Goal: Transaction & Acquisition: Obtain resource

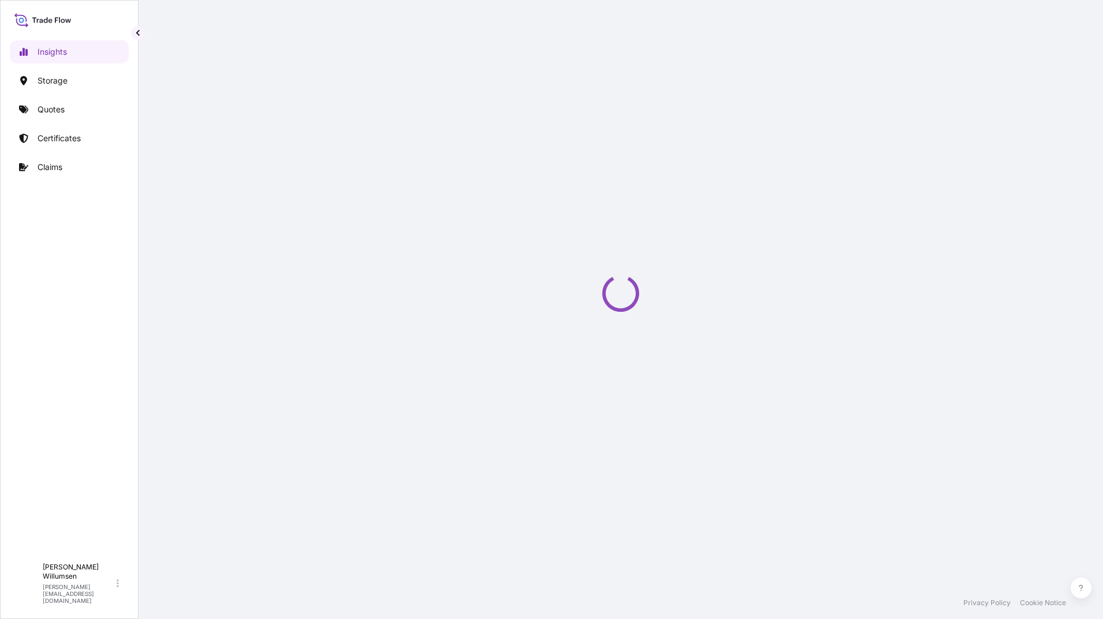
select select "2025"
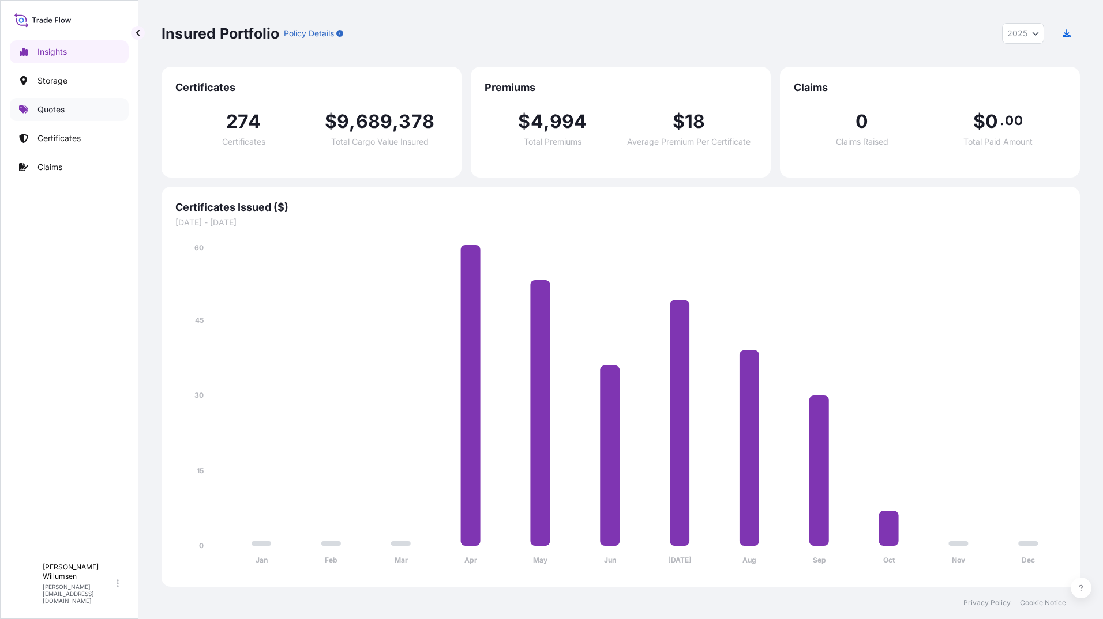
click at [46, 112] on p "Quotes" at bounding box center [50, 110] width 27 height 12
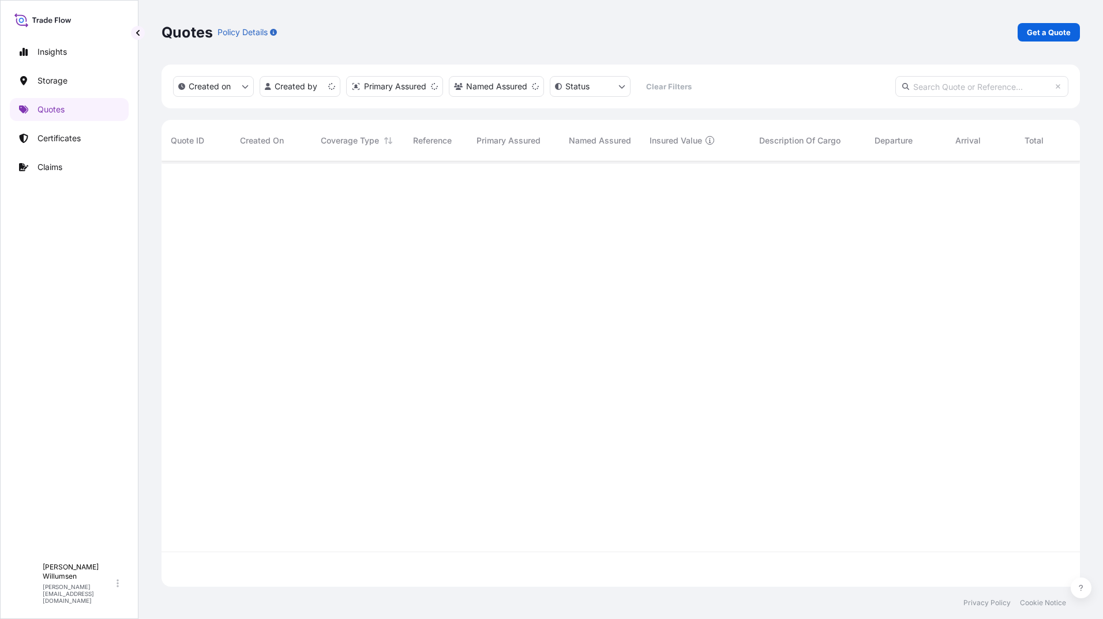
scroll to position [423, 909]
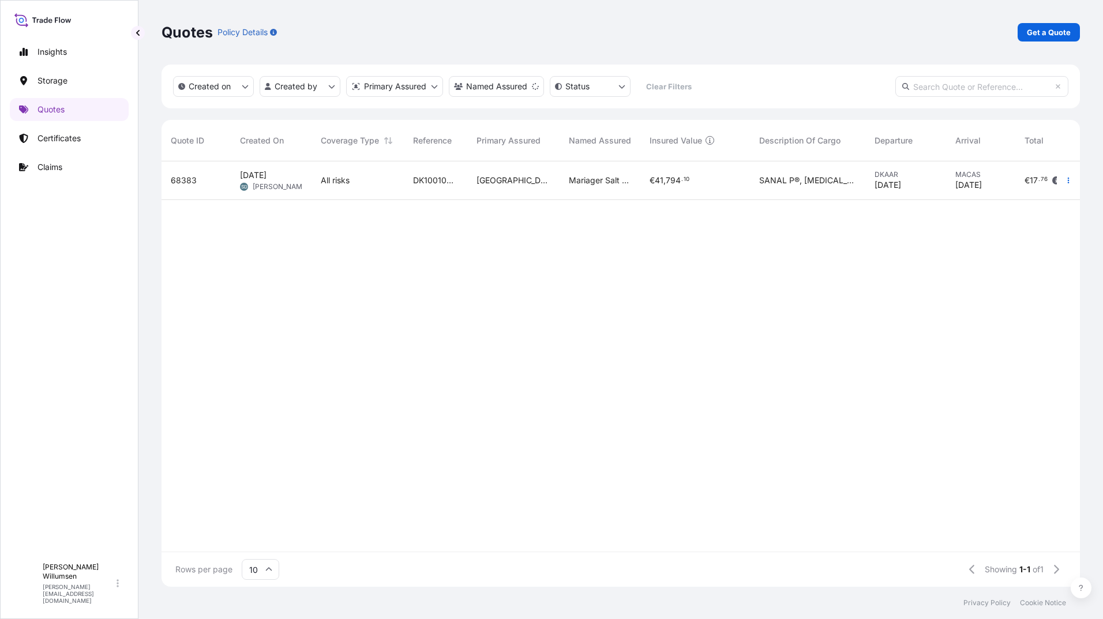
click at [1050, 38] on link "Get a Quote" at bounding box center [1048, 32] width 62 height 18
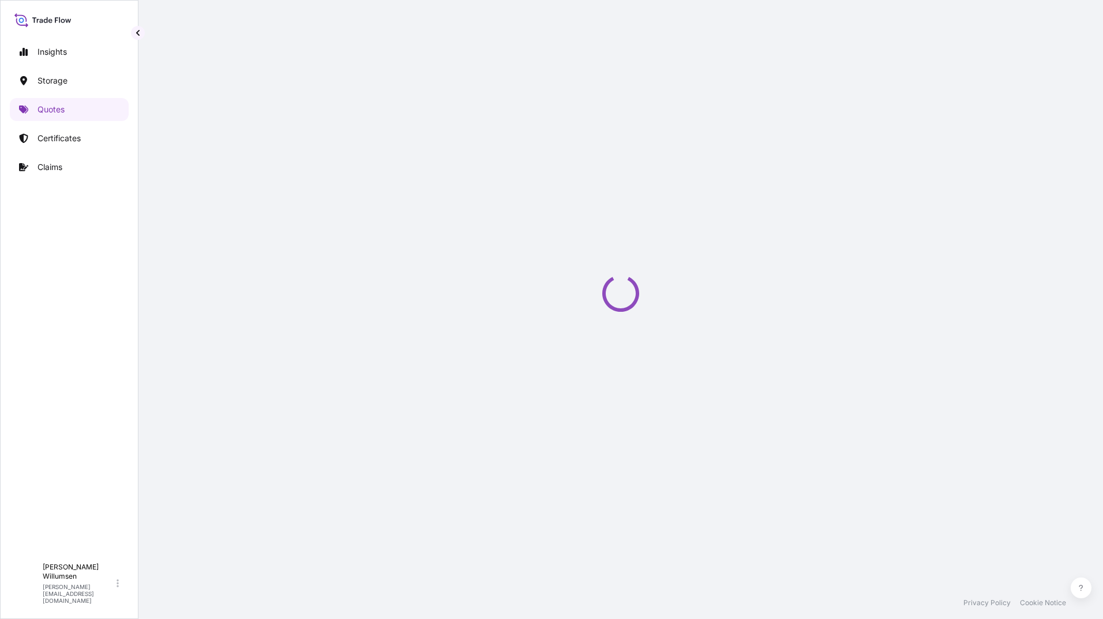
select select "Water"
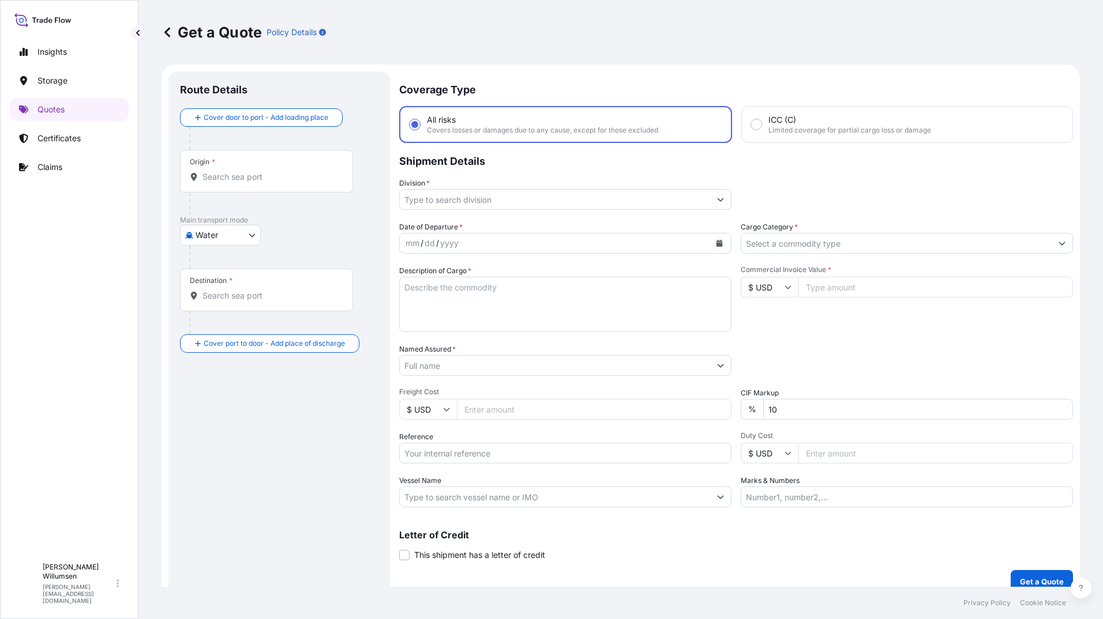
scroll to position [13, 0]
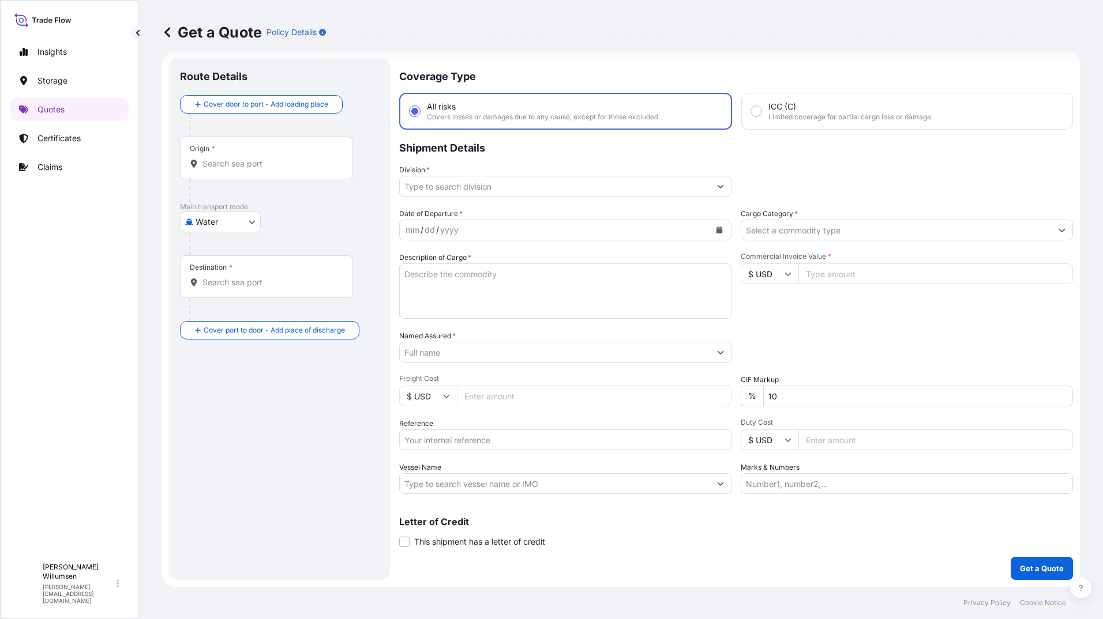
click at [257, 162] on input "Origin *" at bounding box center [270, 164] width 136 height 12
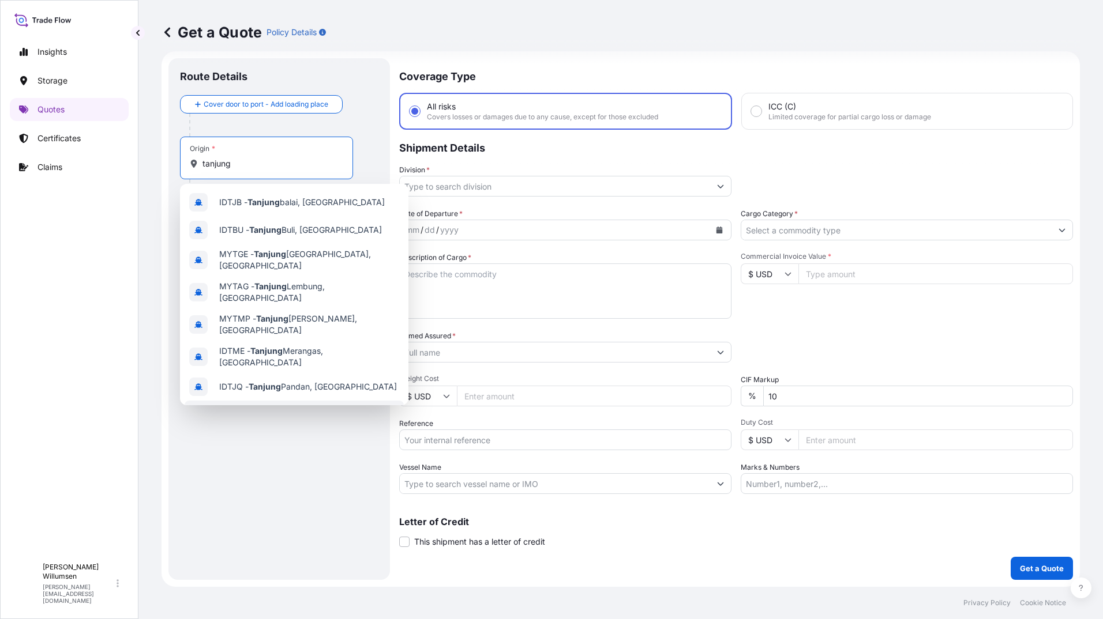
click at [287, 401] on div "MYTPP - [GEOGRAPHIC_DATA], [GEOGRAPHIC_DATA]" at bounding box center [294, 417] width 219 height 32
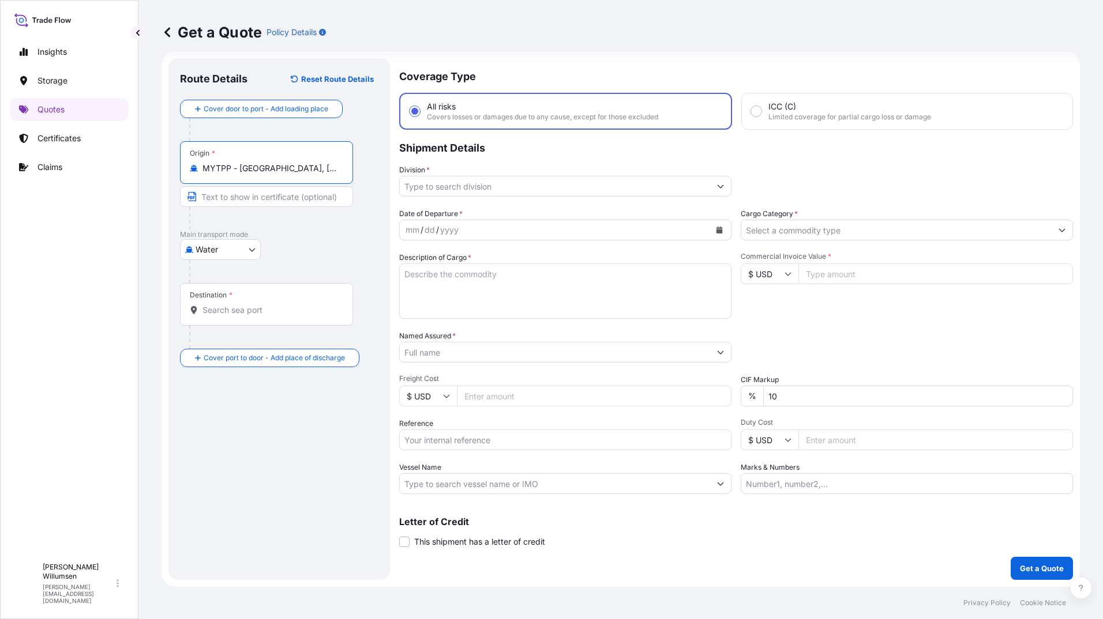
type input "MYTPP - [GEOGRAPHIC_DATA], [GEOGRAPHIC_DATA]"
click at [265, 315] on input "Destination *" at bounding box center [270, 310] width 136 height 12
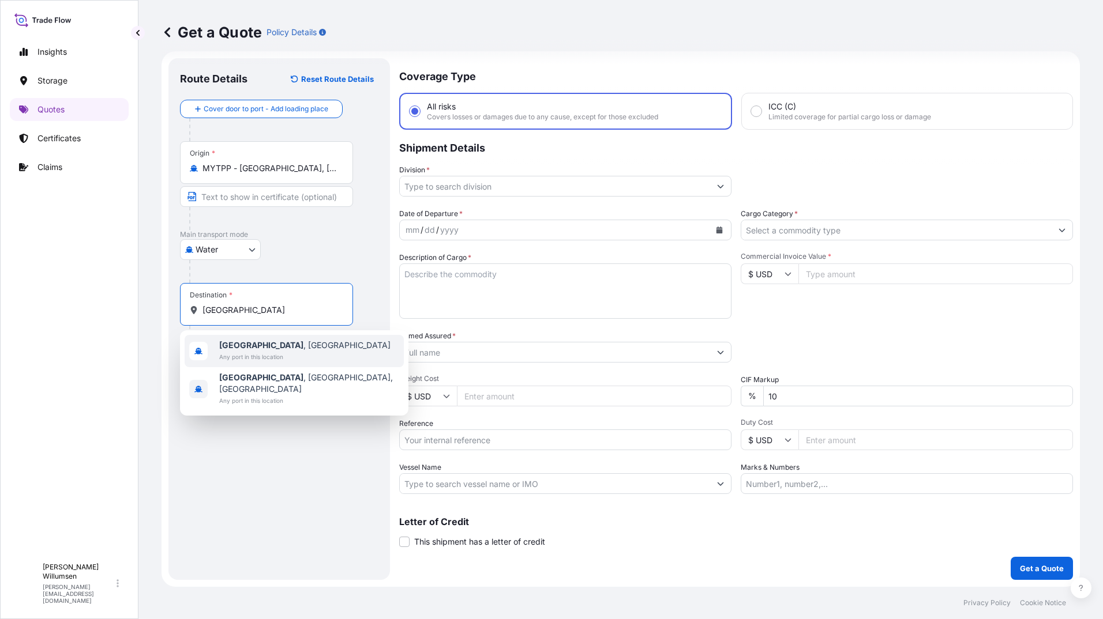
click at [303, 352] on span "Any port in this location" at bounding box center [304, 357] width 171 height 12
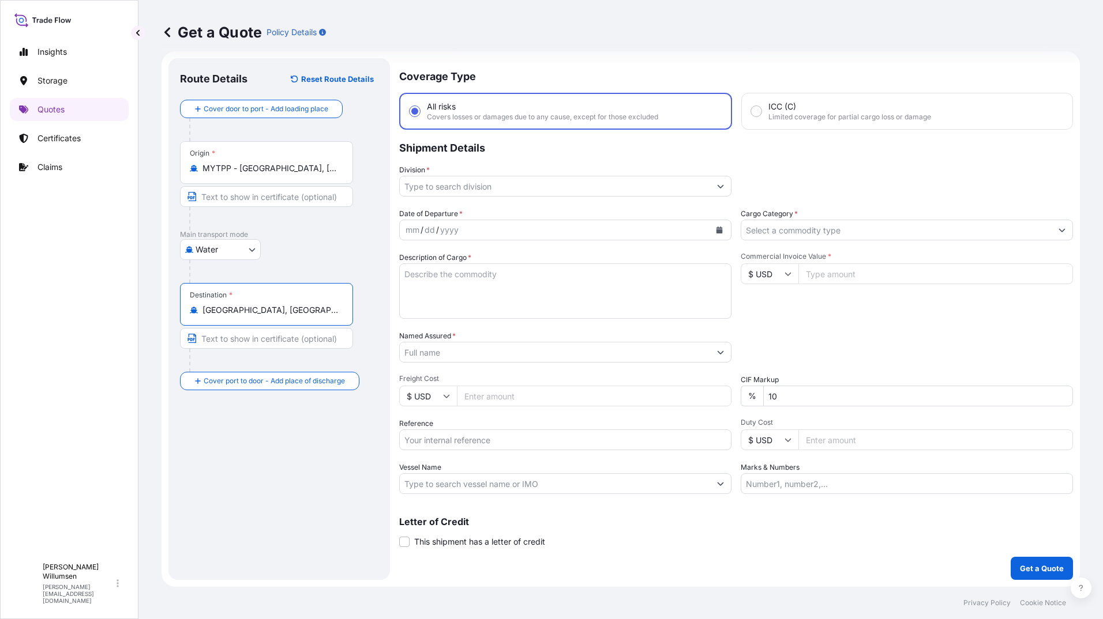
type input "[GEOGRAPHIC_DATA], [GEOGRAPHIC_DATA]"
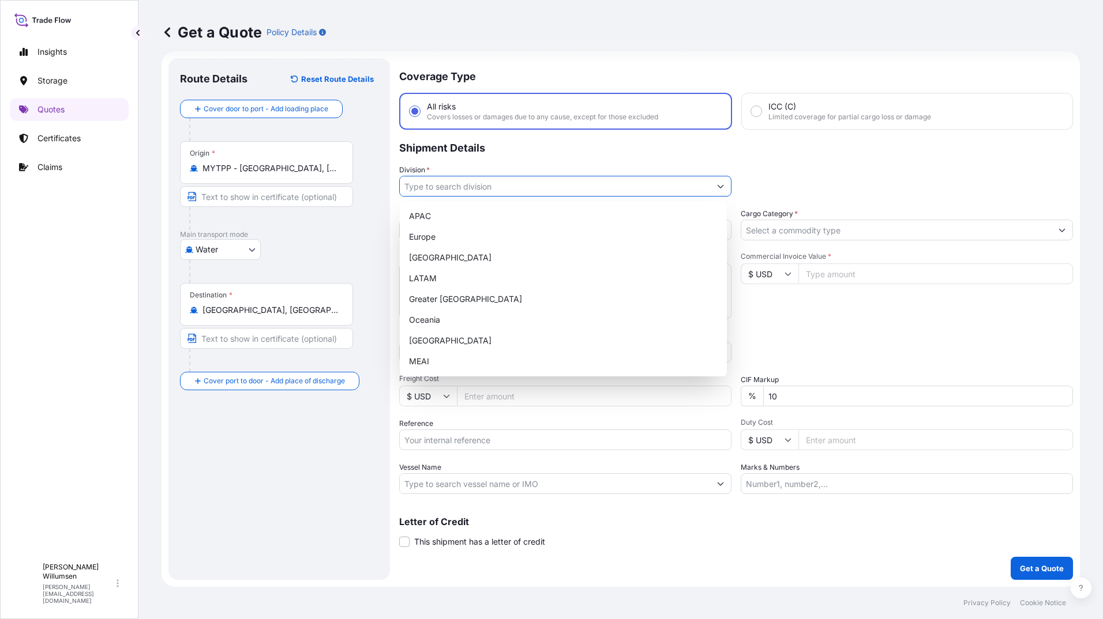
click at [453, 191] on input "Division *" at bounding box center [555, 186] width 310 height 21
click at [453, 234] on div "Europe" at bounding box center [563, 237] width 318 height 21
type input "Europe"
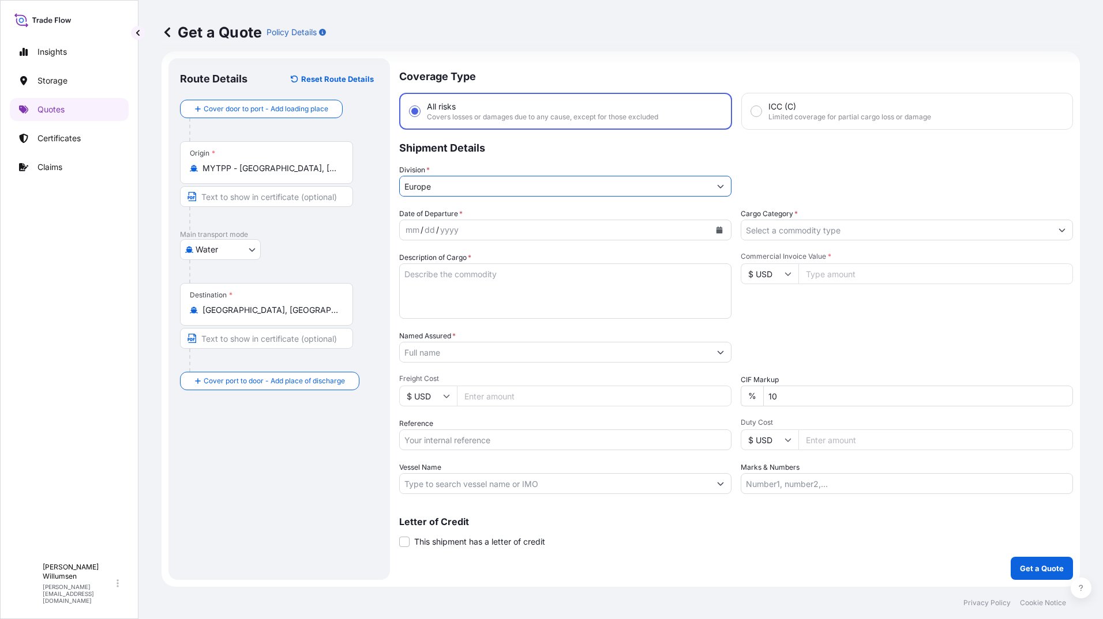
click at [537, 233] on div "mm / dd / yyyy" at bounding box center [555, 230] width 310 height 21
click at [716, 228] on icon "Calendar" at bounding box center [719, 230] width 6 height 7
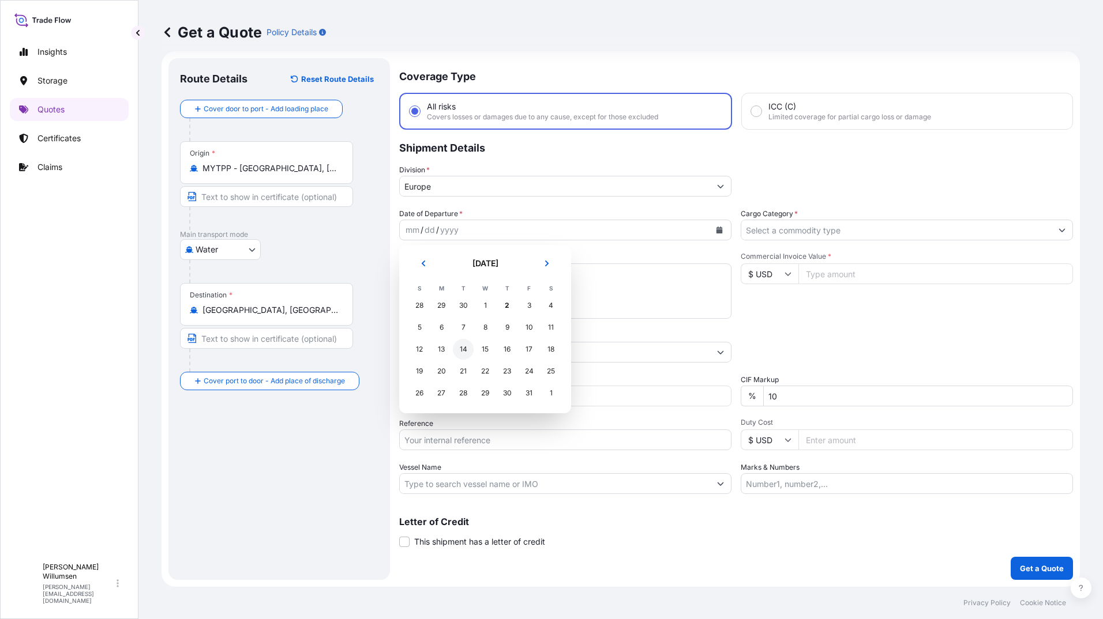
click at [460, 351] on div "14" at bounding box center [463, 349] width 21 height 21
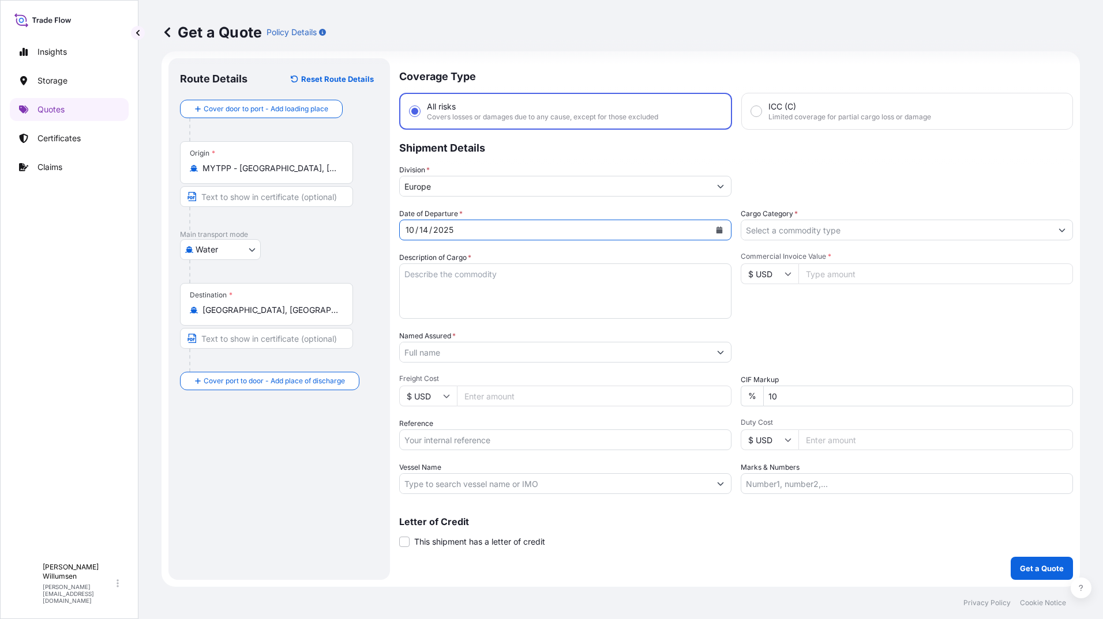
click at [795, 222] on input "Cargo Category *" at bounding box center [896, 230] width 310 height 21
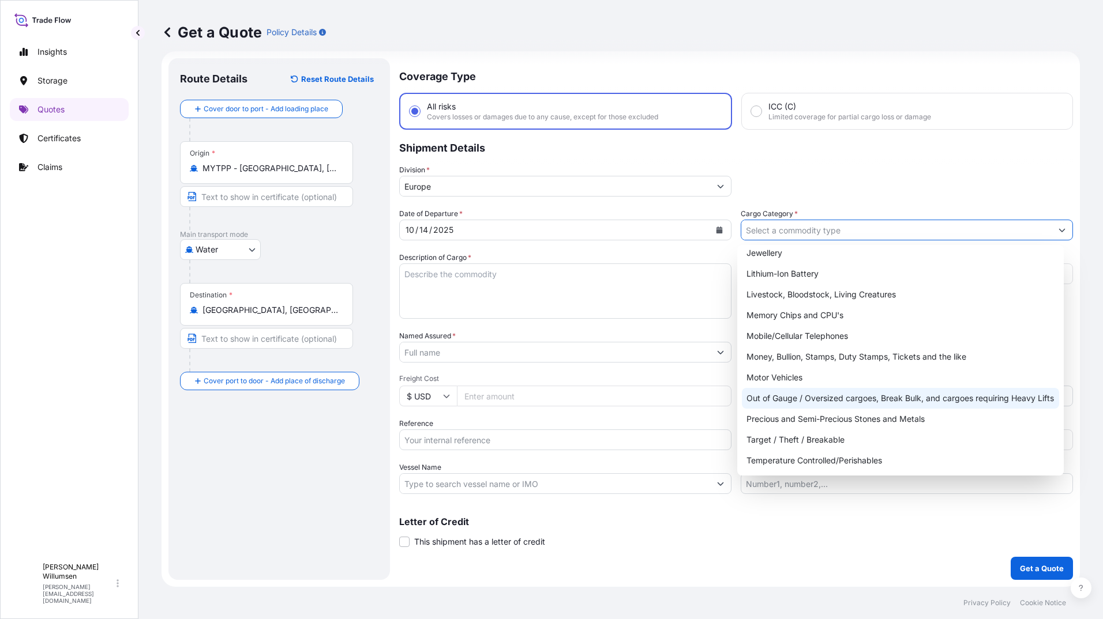
scroll to position [0, 0]
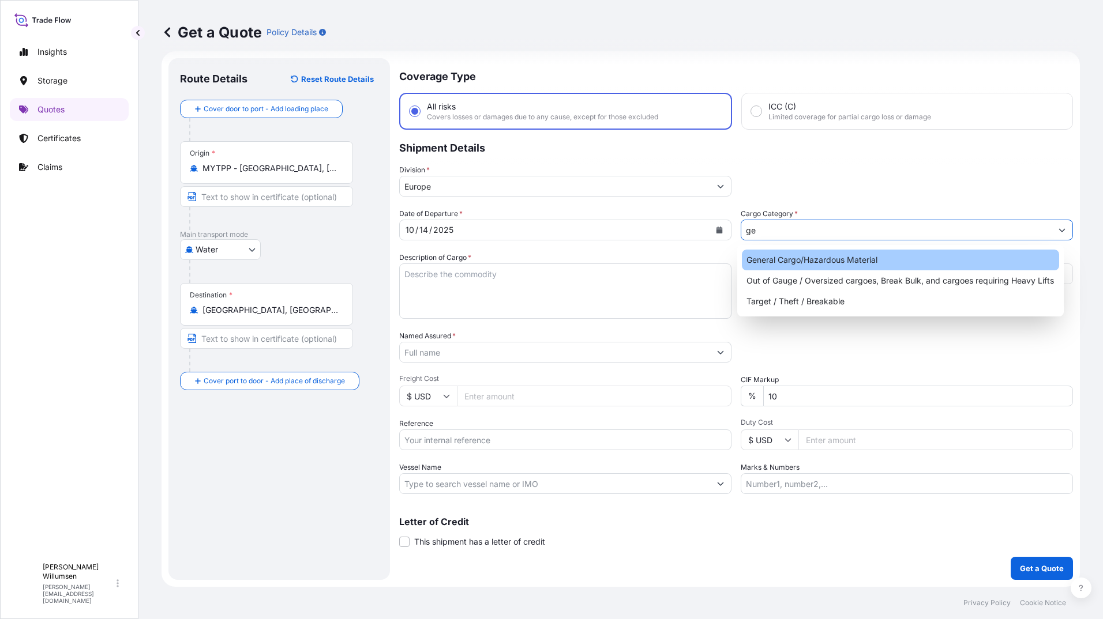
type input "g"
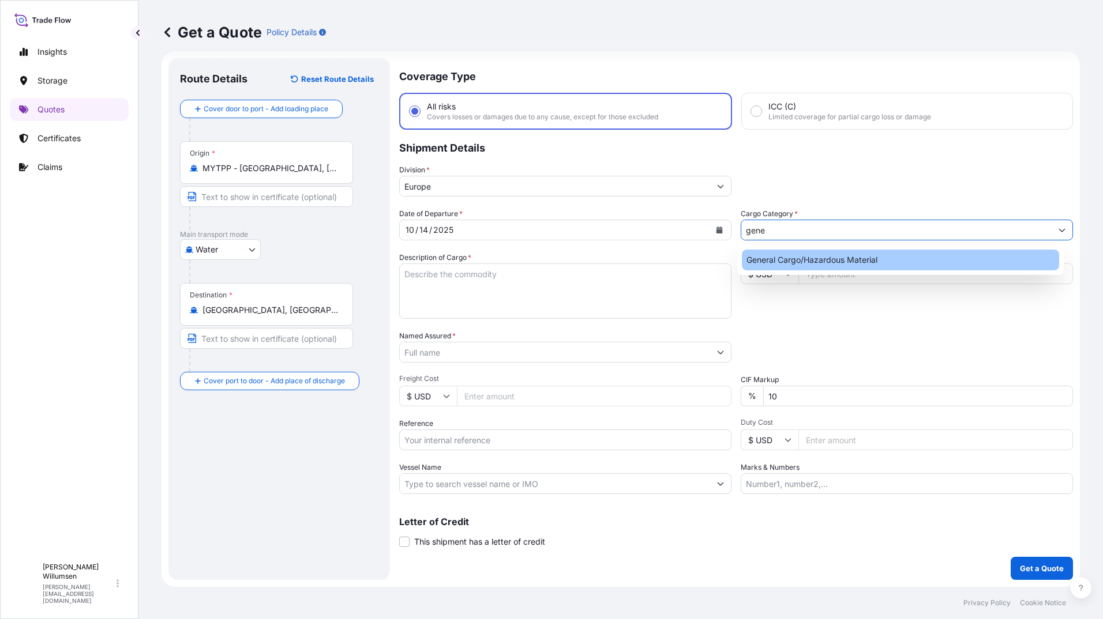
type input "gener"
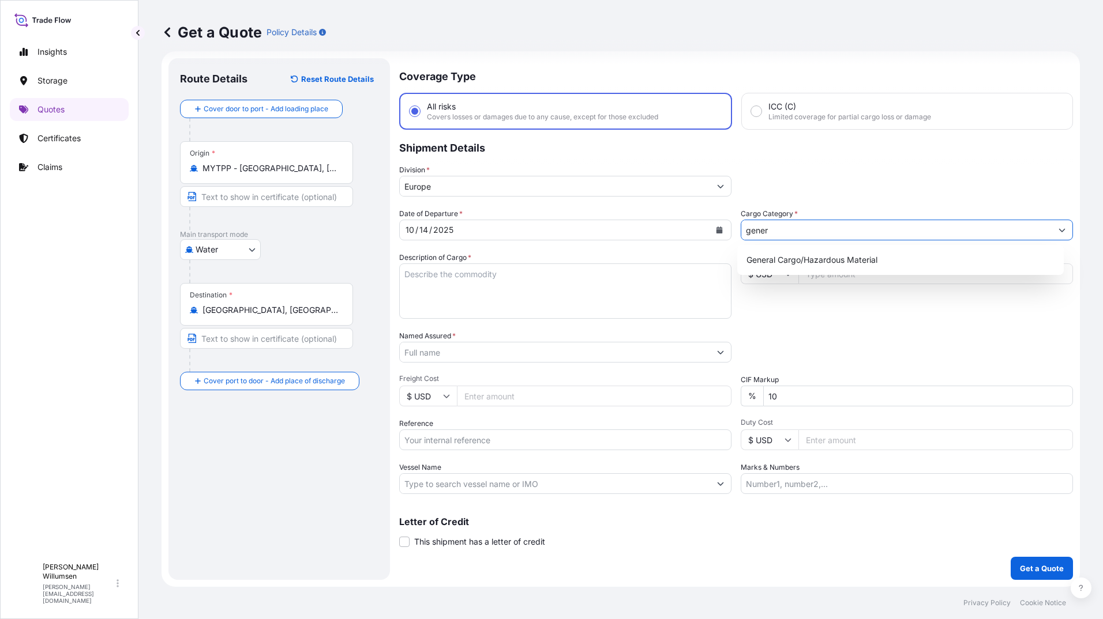
drag, startPoint x: 803, startPoint y: 232, endPoint x: 714, endPoint y: 230, distance: 88.8
click at [714, 230] on div "Date of Departure * [DATE] Cargo Category * gener Description of Cargo * Commer…" at bounding box center [735, 351] width 673 height 286
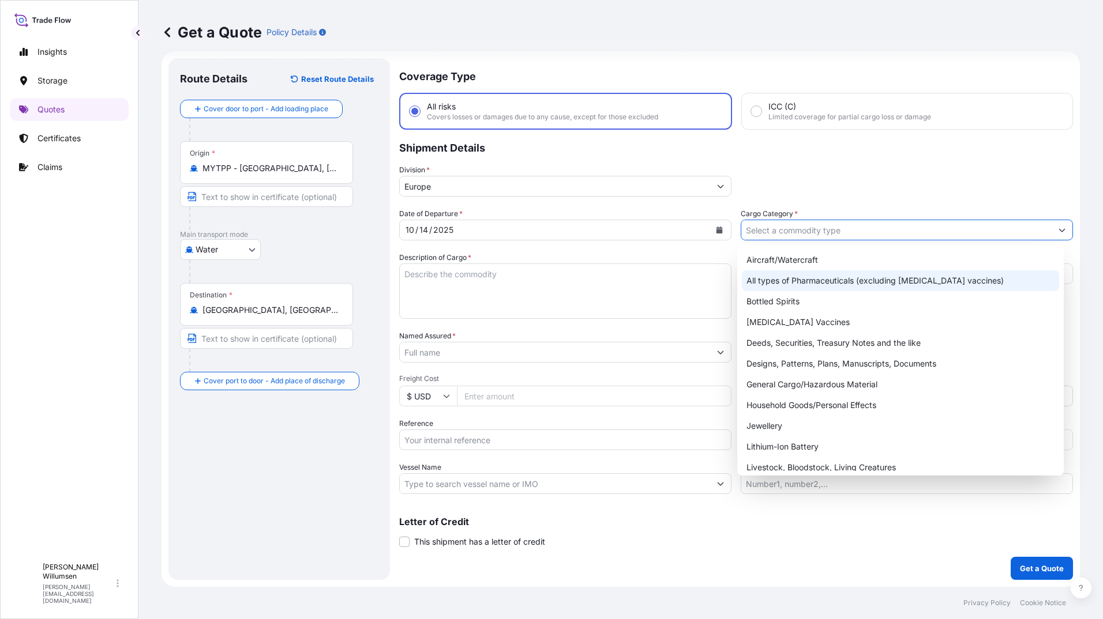
click at [839, 284] on div "All types of Pharmaceuticals (excluding [MEDICAL_DATA] vaccines)" at bounding box center [901, 280] width 318 height 21
type input "All types of Pharmaceuticals (excluding [MEDICAL_DATA] vaccines)"
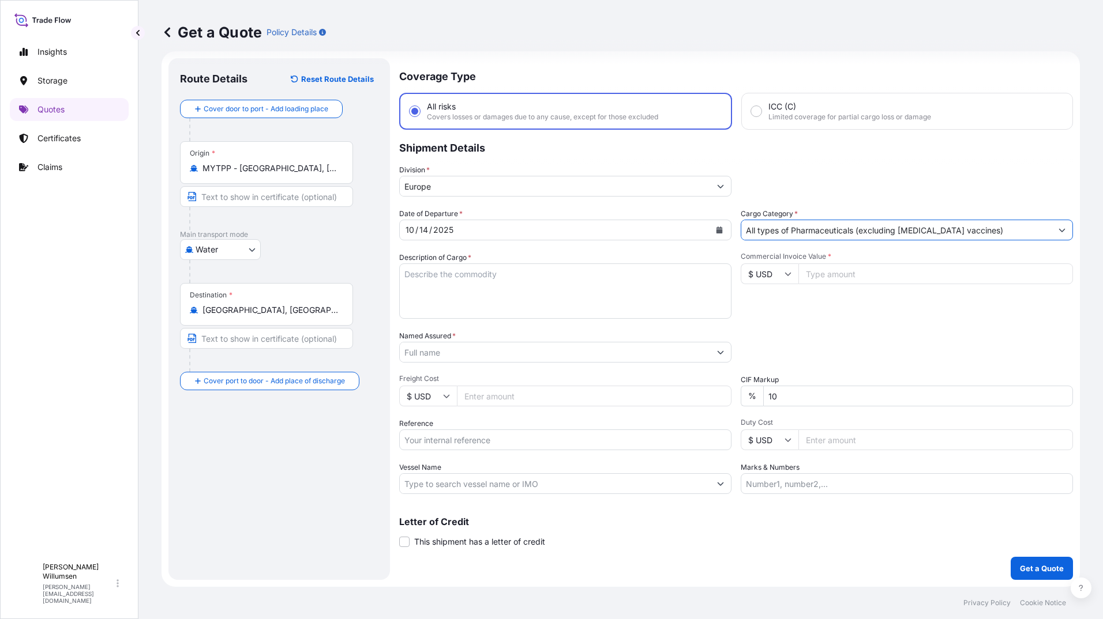
click at [827, 270] on input "Commercial Invoice Value *" at bounding box center [935, 274] width 274 height 21
click at [778, 281] on input "$ USD" at bounding box center [769, 274] width 58 height 21
click at [1010, 557] on button "Get a Quote" at bounding box center [1041, 568] width 62 height 23
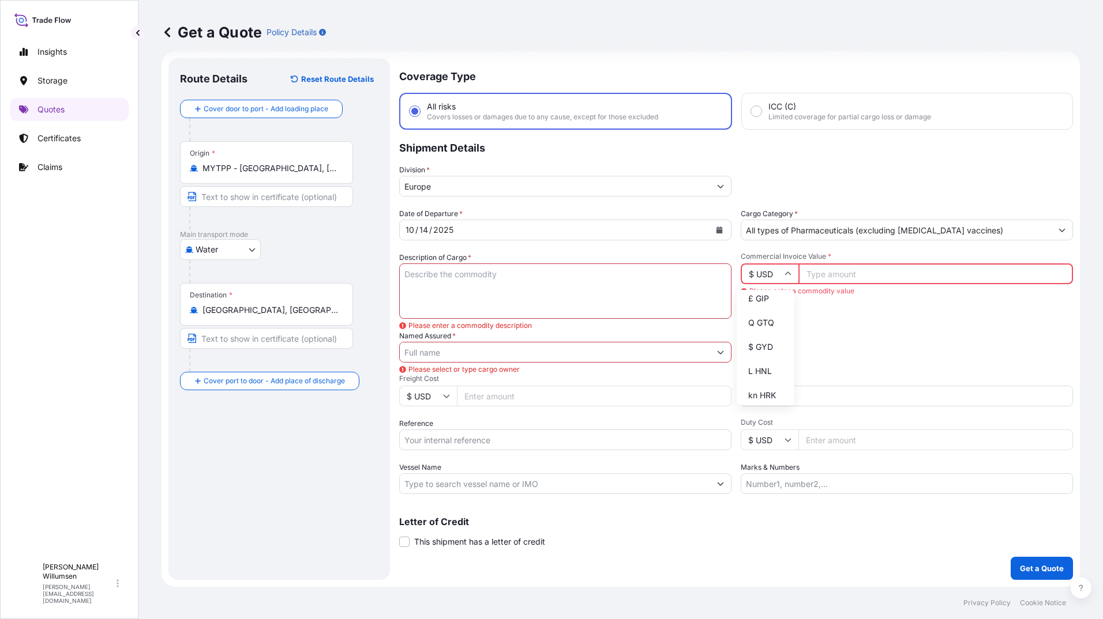
scroll to position [1003, 0]
click at [764, 197] on div "kr DKK" at bounding box center [765, 186] width 48 height 22
type input "kr DKK"
click at [841, 277] on input "Commercial Invoice Value *" at bounding box center [935, 274] width 274 height 21
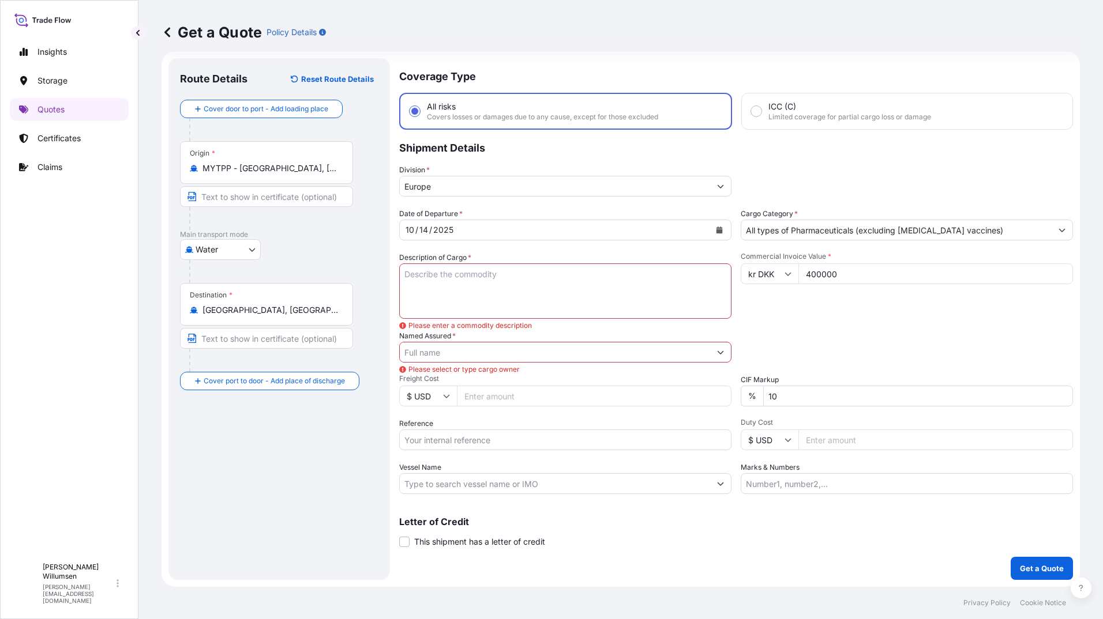
type input "400000"
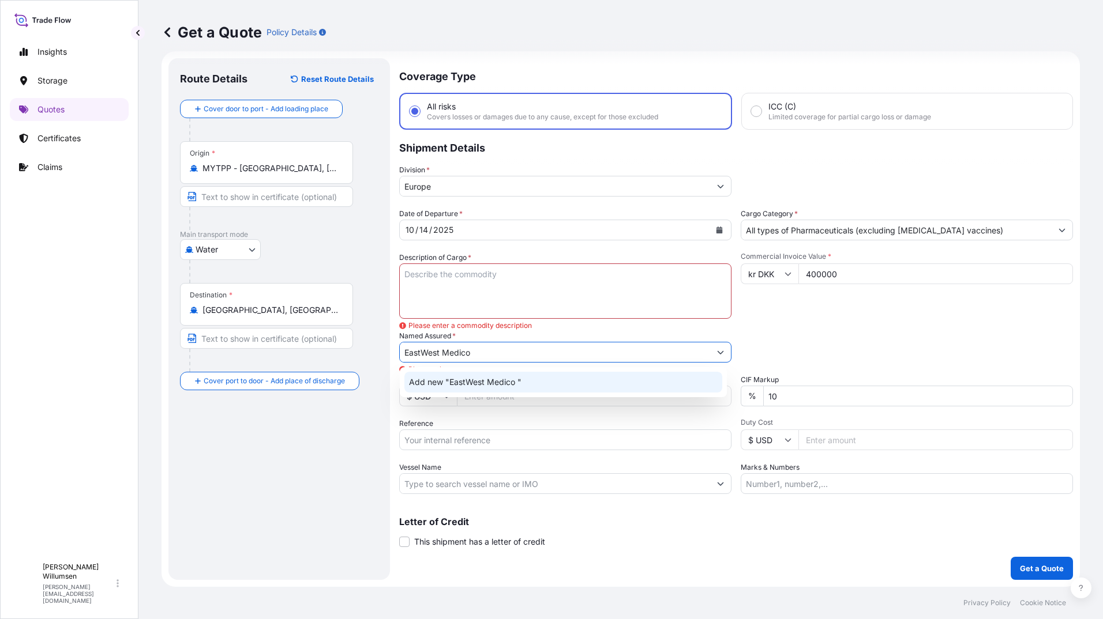
click at [511, 382] on span "Add new "EastWest Medico "" at bounding box center [465, 383] width 112 height 12
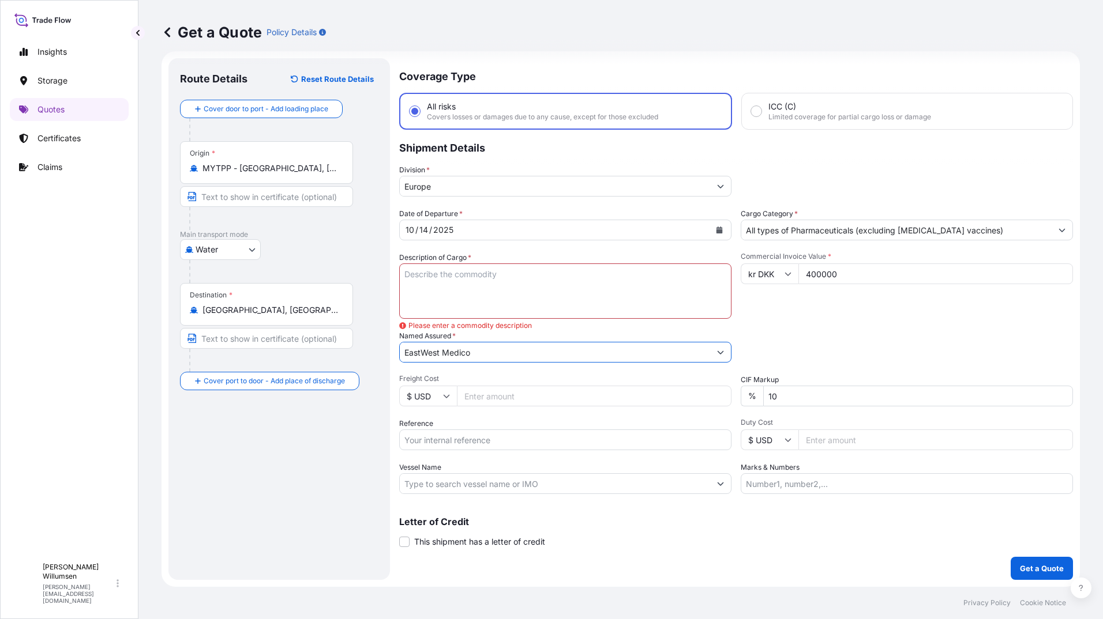
type input "EastWest Medico"
click at [494, 397] on input "Freight Cost" at bounding box center [594, 396] width 274 height 21
type input "2500"
type input "Test"
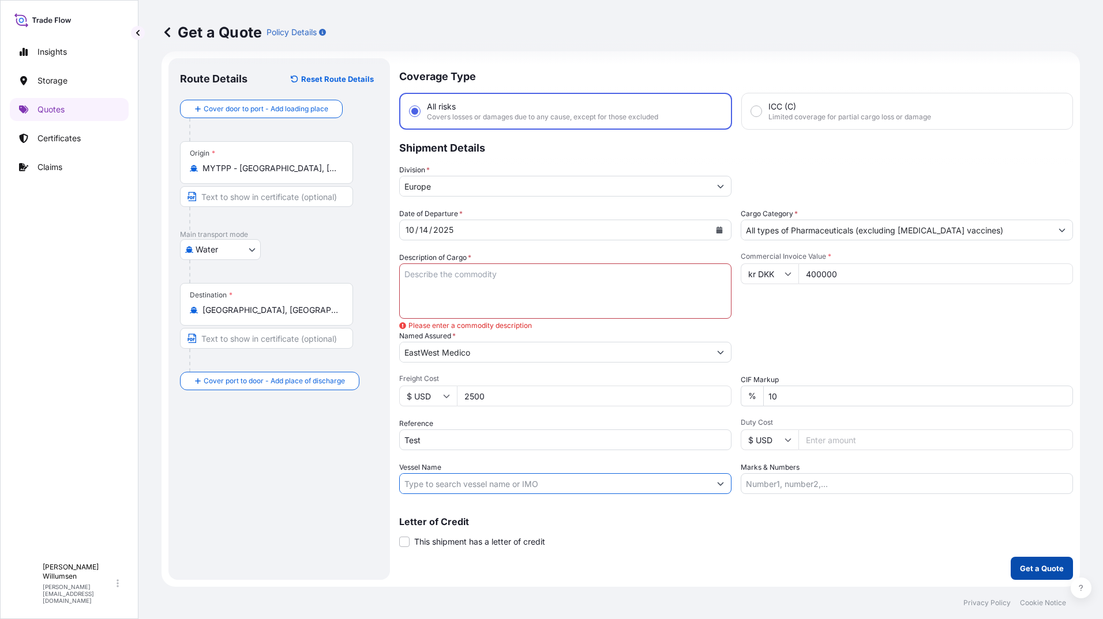
click at [1036, 564] on p "Get a Quote" at bounding box center [1041, 569] width 44 height 12
click at [483, 279] on textarea "Description of Cargo *" at bounding box center [565, 291] width 332 height 55
click at [511, 290] on textarea "Description of Cargo *" at bounding box center [565, 291] width 332 height 55
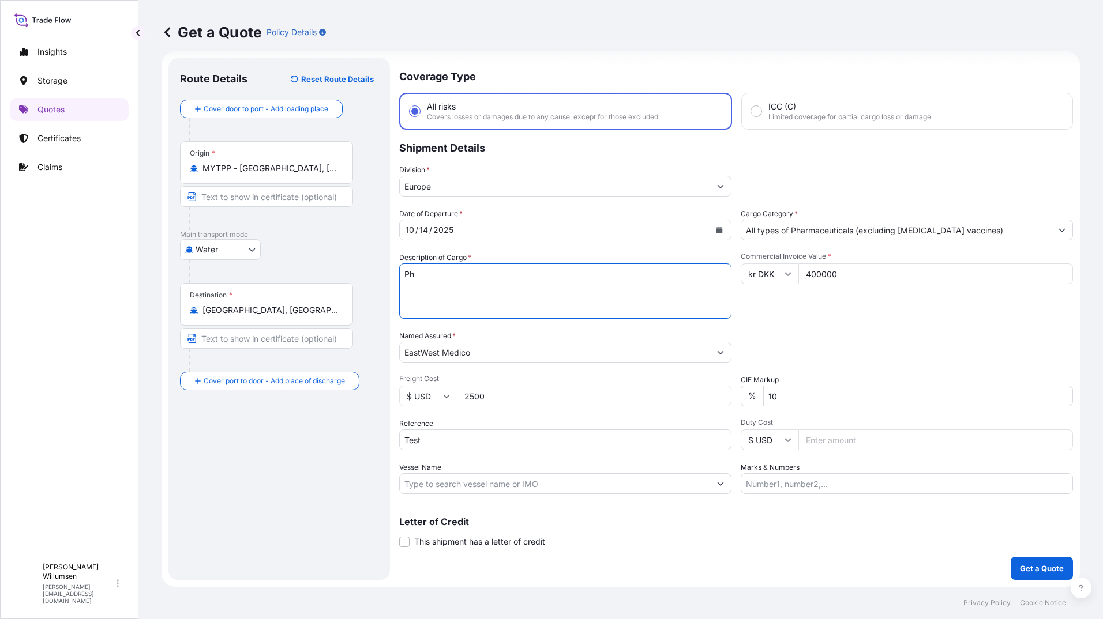
type textarea "P"
type textarea "E"
type textarea "Pharmaceuticals"
click at [1039, 571] on p "Get a Quote" at bounding box center [1041, 569] width 44 height 12
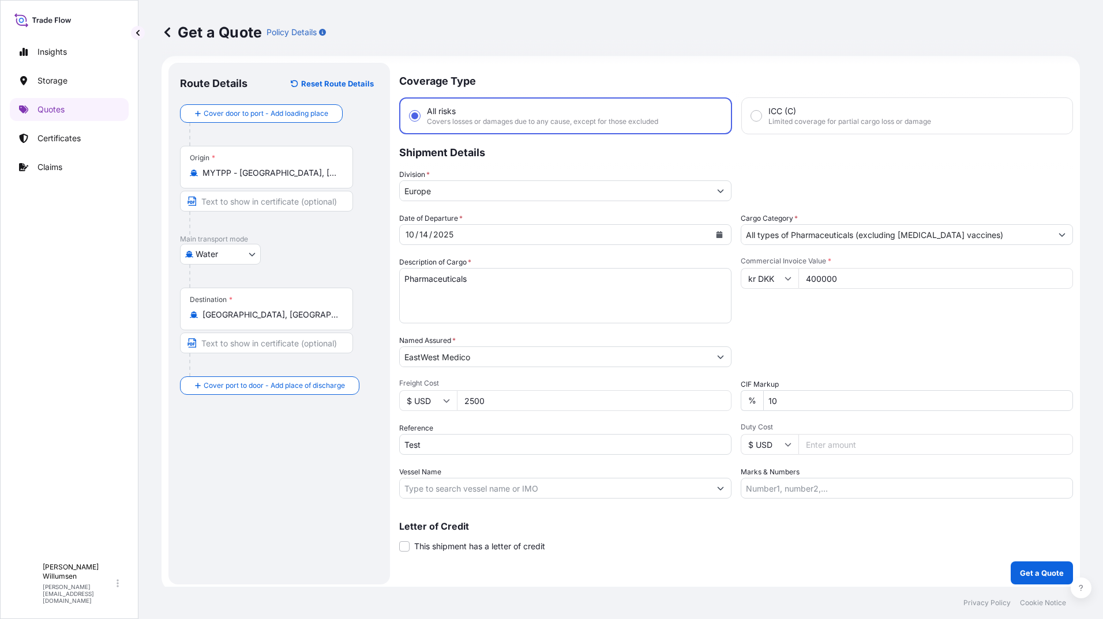
scroll to position [13, 0]
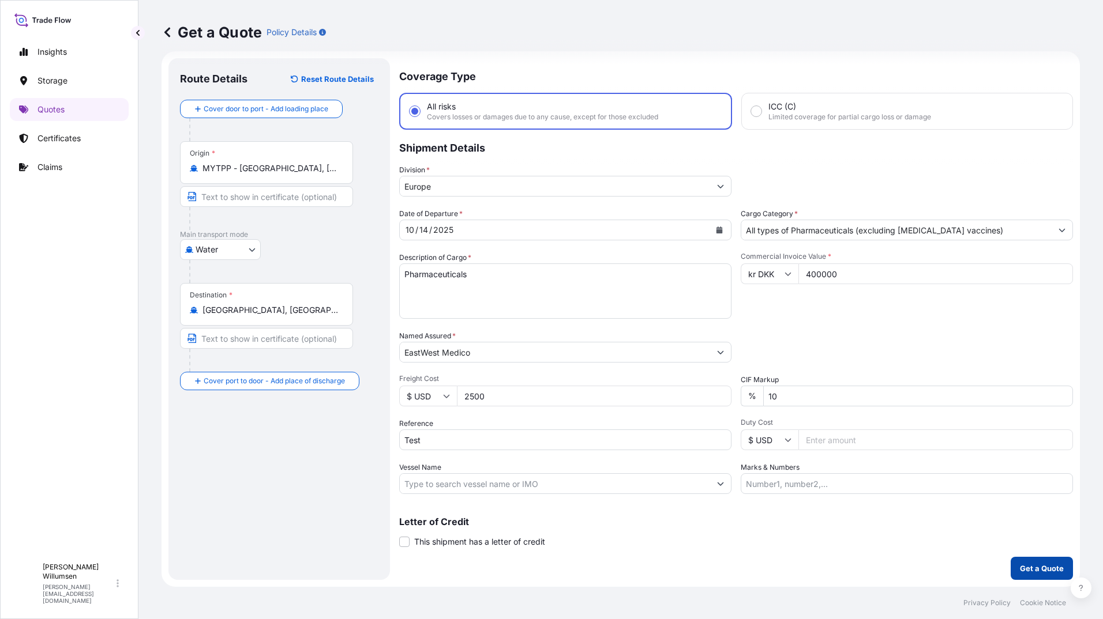
click at [1022, 570] on p "Get a Quote" at bounding box center [1041, 569] width 44 height 12
click at [714, 536] on div "Letter of Credit This shipment has a letter of credit Letter of credit * Letter…" at bounding box center [735, 532] width 673 height 31
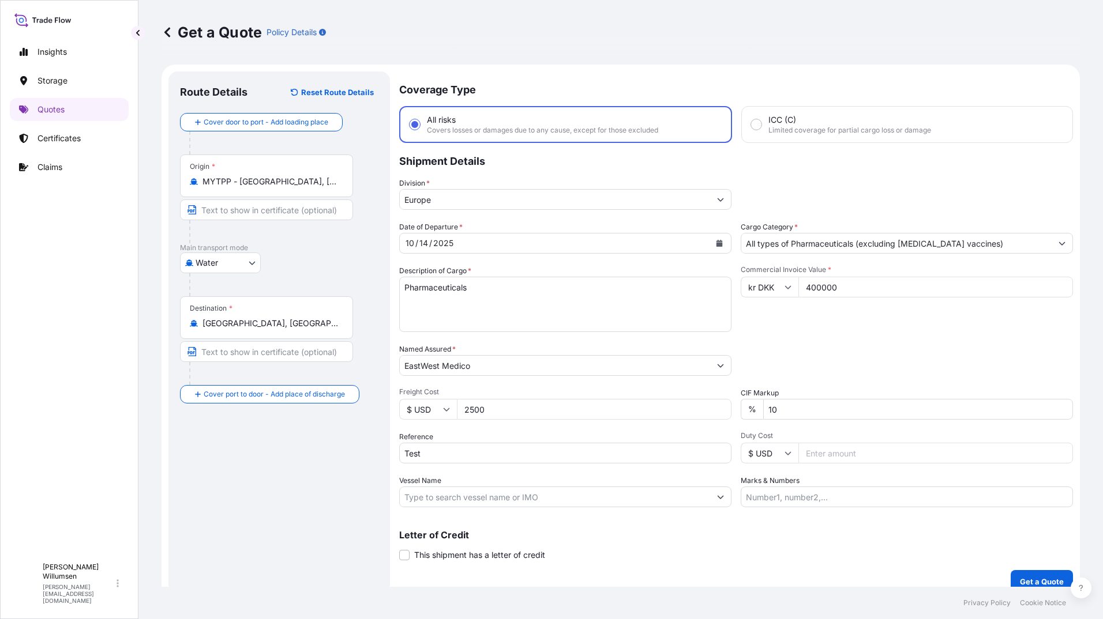
click at [559, 130] on span "Covers losses or damages due to any cause, except for those excluded" at bounding box center [542, 130] width 231 height 9
click at [420, 130] on input "All risks Covers losses or damages due to any cause, except for those excluded" at bounding box center [414, 124] width 10 height 10
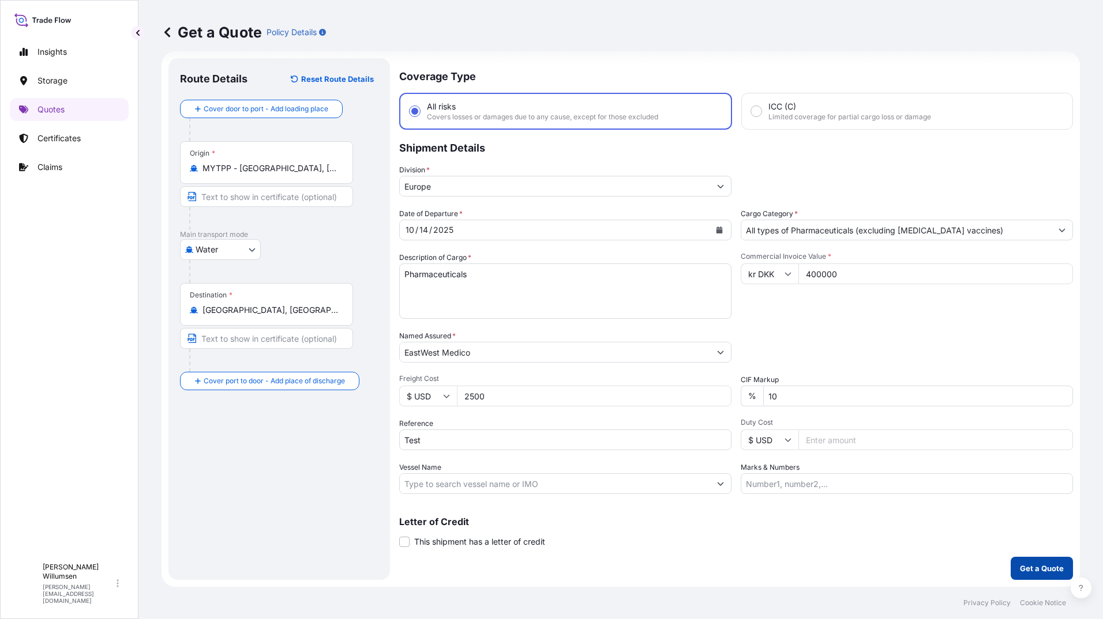
click at [1044, 568] on p "Get a Quote" at bounding box center [1041, 569] width 44 height 12
click at [488, 351] on input "EastWest Medico" at bounding box center [555, 352] width 310 height 21
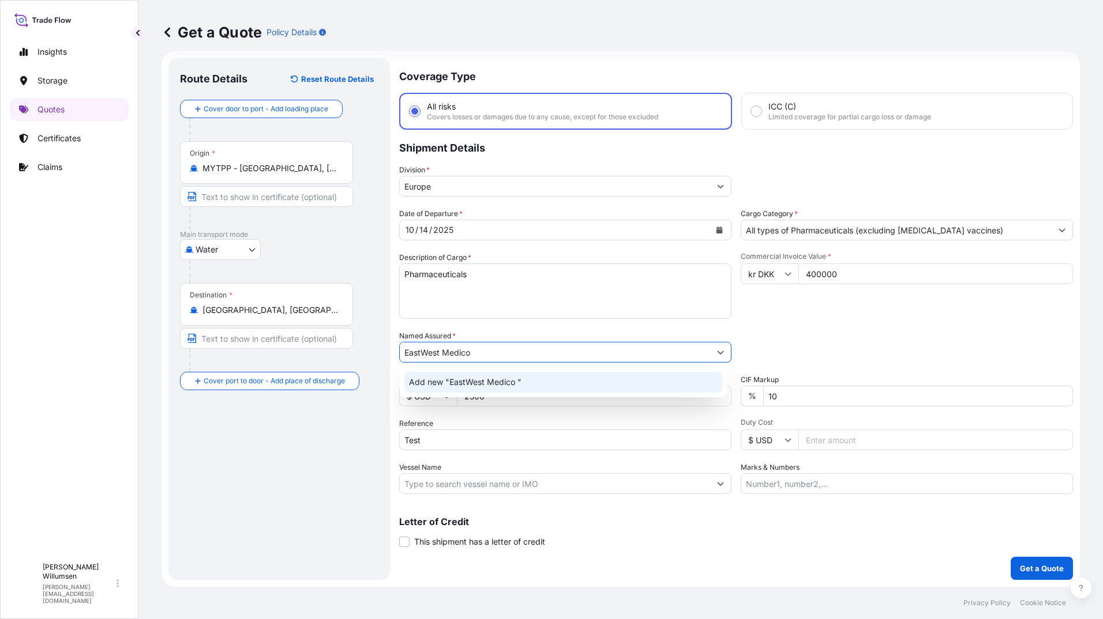
click at [486, 354] on input "EastWest Medico" at bounding box center [555, 352] width 310 height 21
click at [497, 336] on div "Named Assured * [PERSON_NAME]" at bounding box center [565, 346] width 332 height 32
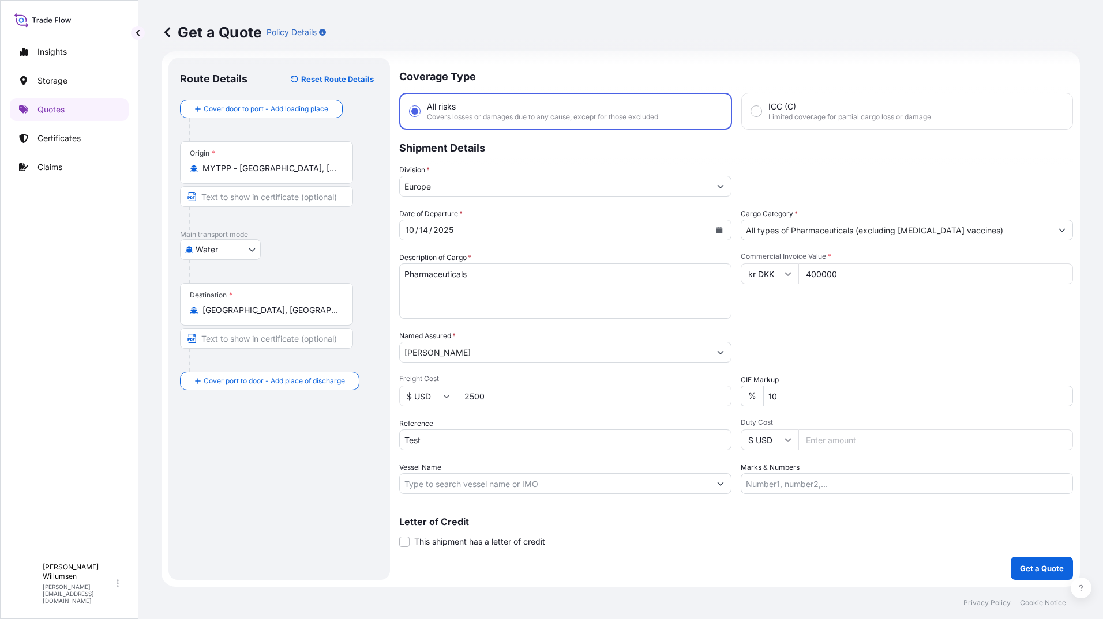
click at [501, 353] on input "[PERSON_NAME]" at bounding box center [555, 352] width 310 height 21
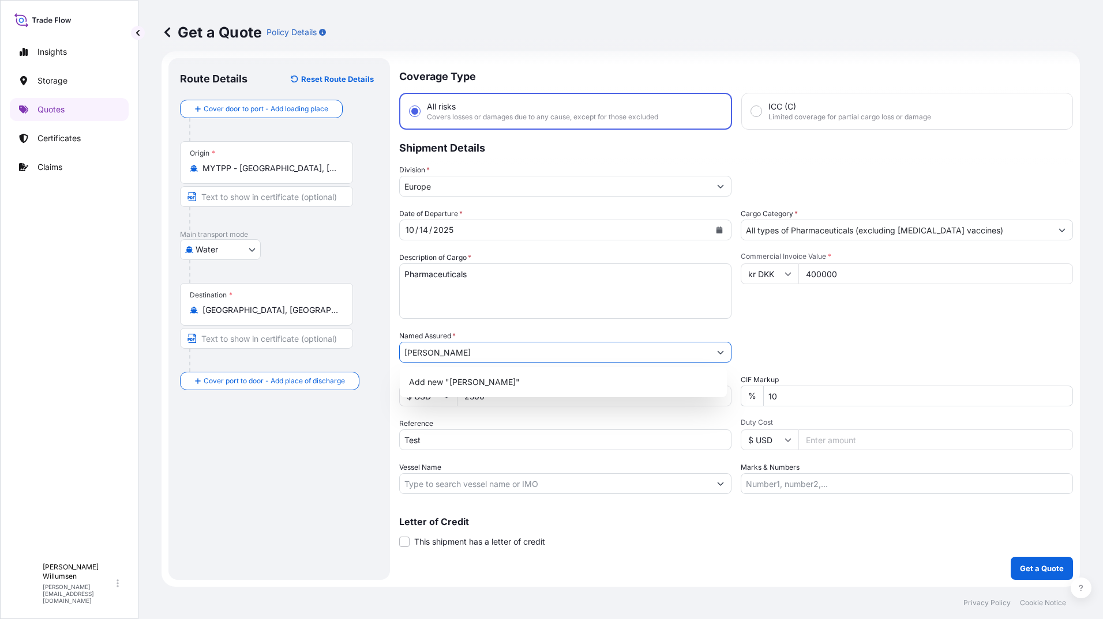
click at [501, 353] on input "[PERSON_NAME]" at bounding box center [555, 352] width 310 height 21
type input "w"
type input "s"
click at [469, 386] on span "Add new "EastWest Medical "" at bounding box center [466, 383] width 114 height 12
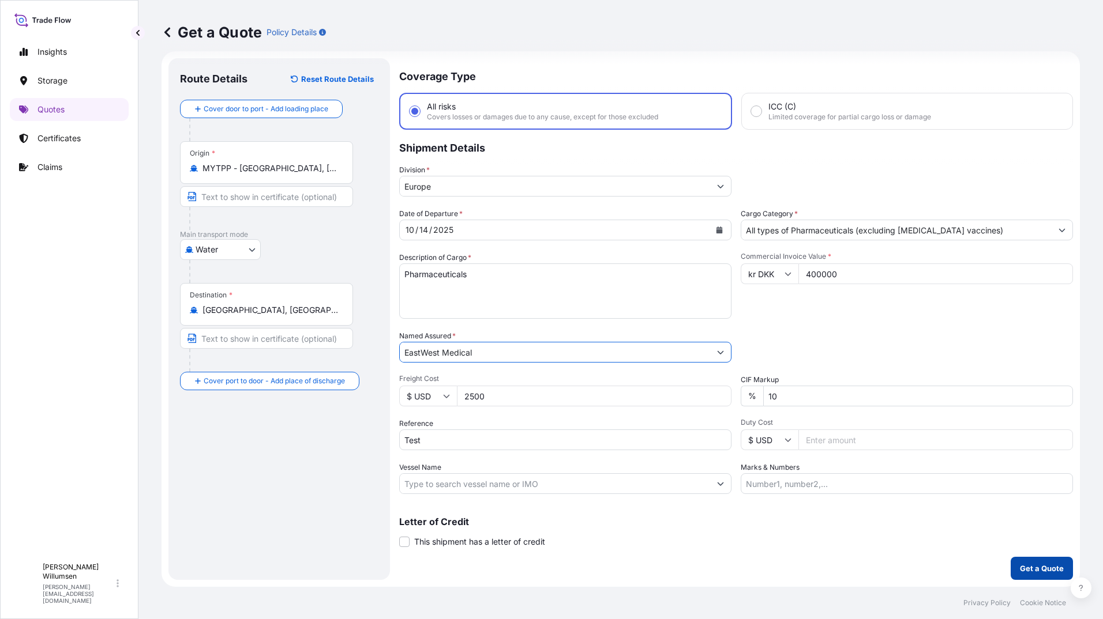
type input "EastWest Medical"
click at [1028, 570] on p "Get a Quote" at bounding box center [1041, 569] width 44 height 12
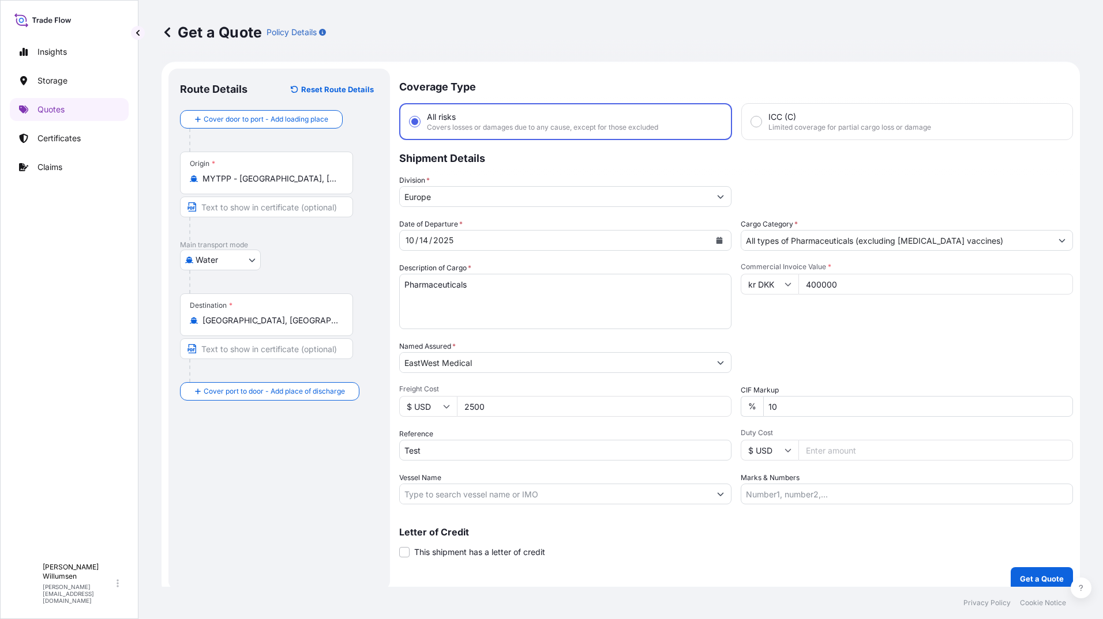
scroll to position [0, 0]
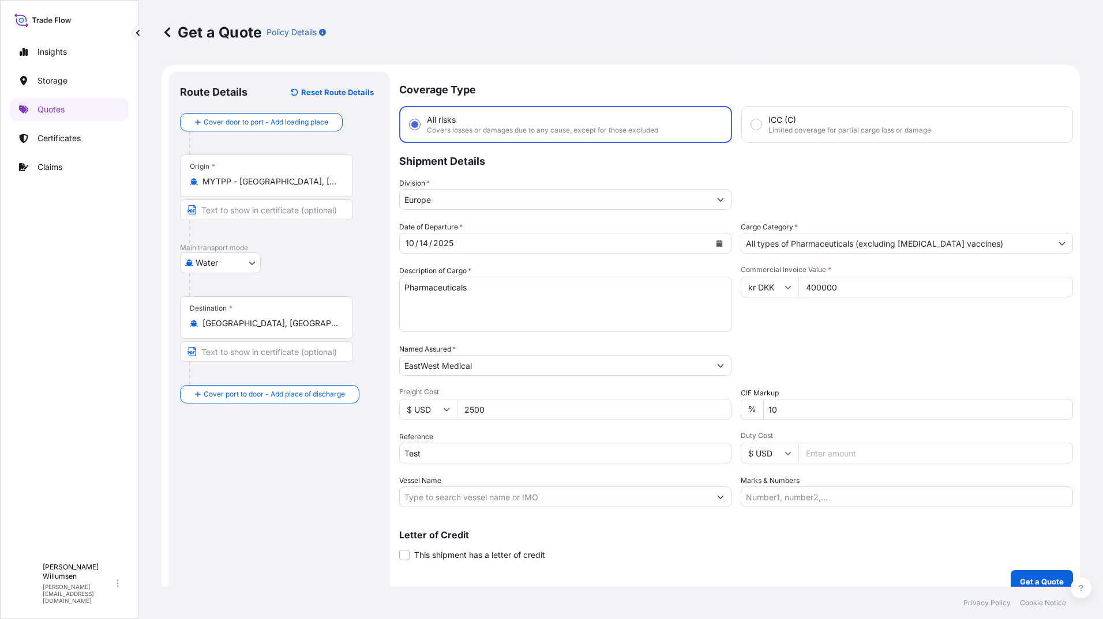
click at [890, 251] on input "All types of Pharmaceuticals (excluding [MEDICAL_DATA] vaccines)" at bounding box center [896, 243] width 310 height 21
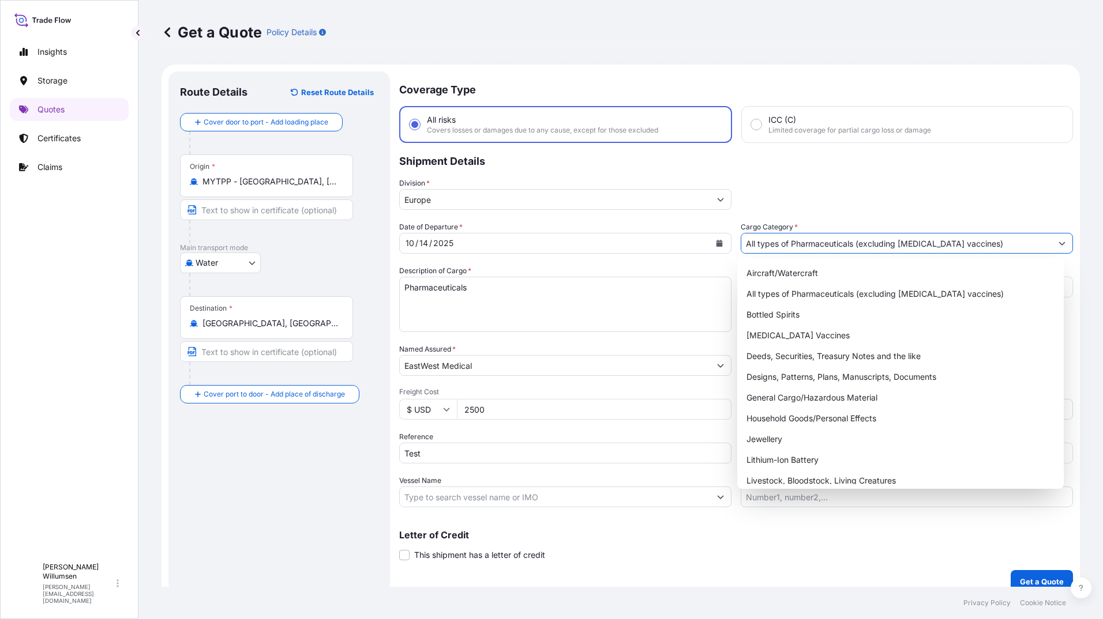
click at [890, 251] on input "All types of Pharmaceuticals (excluding [MEDICAL_DATA] vaccines)" at bounding box center [896, 243] width 310 height 21
click at [590, 289] on textarea "Pharmaceuticals" at bounding box center [565, 304] width 332 height 55
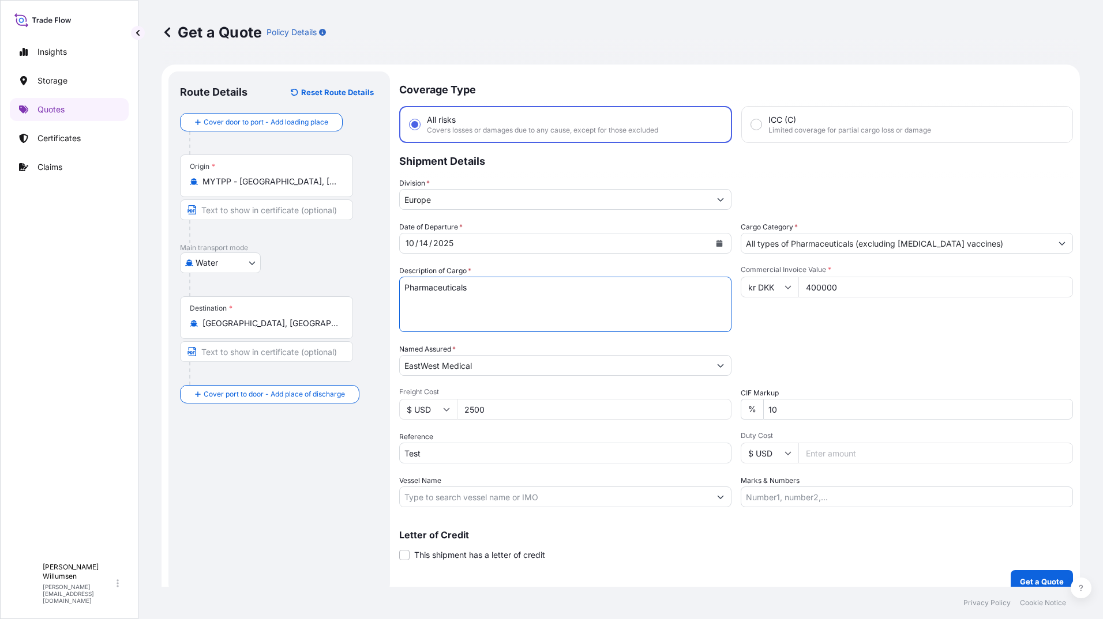
scroll to position [13, 0]
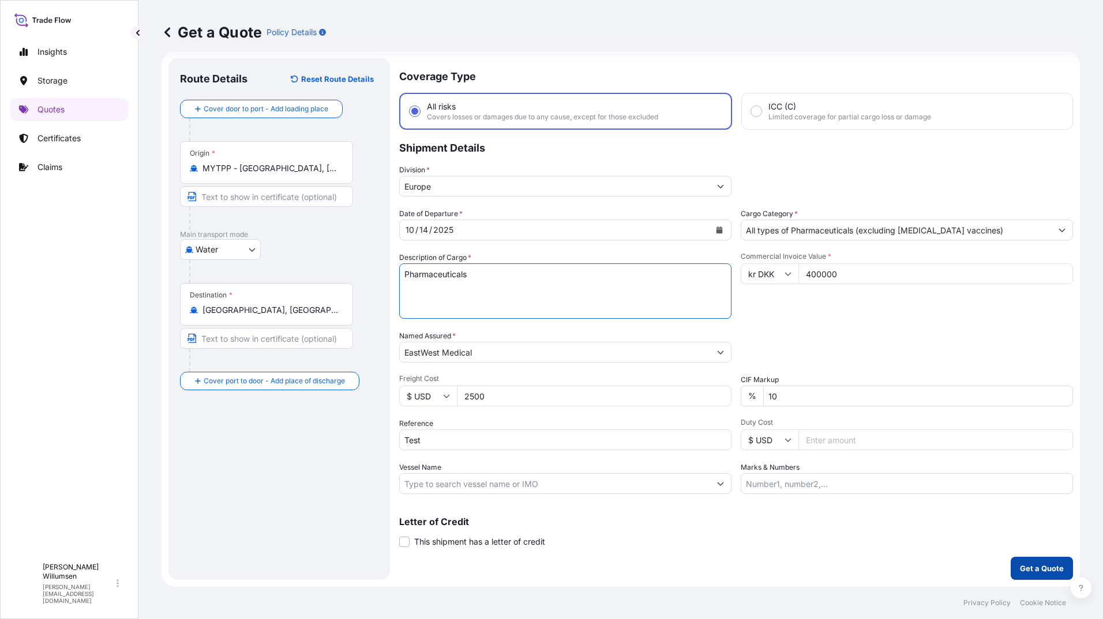
click at [1039, 570] on p "Get a Quote" at bounding box center [1041, 569] width 44 height 12
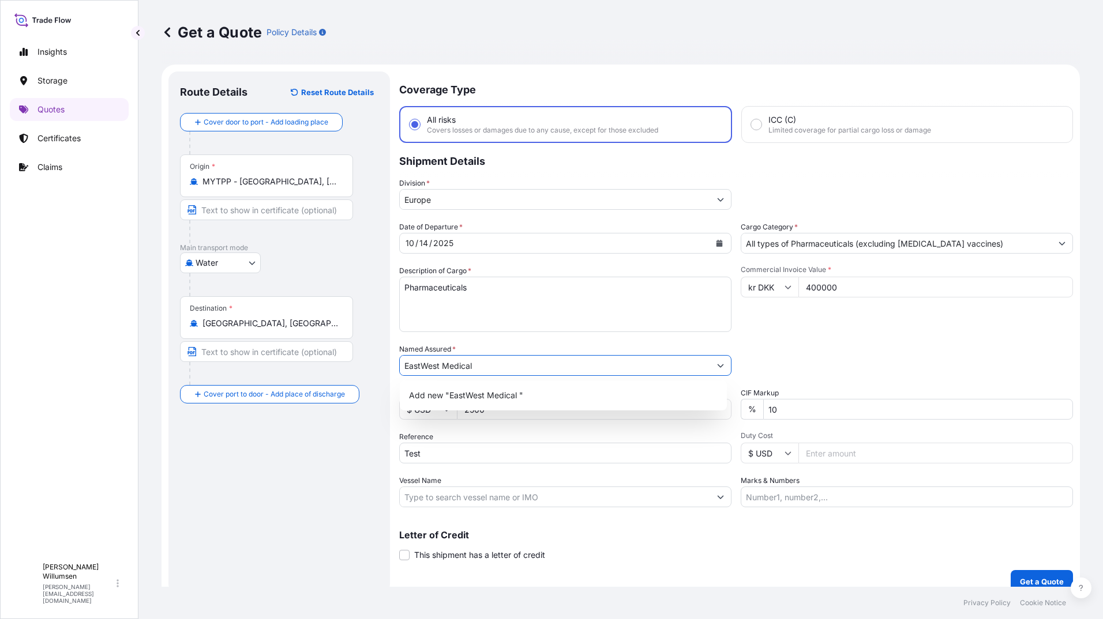
click at [491, 367] on input "EastWest Medical" at bounding box center [555, 365] width 310 height 21
drag, startPoint x: 637, startPoint y: 370, endPoint x: 296, endPoint y: 369, distance: 340.8
click at [296, 369] on form "Route Details Reset Route Details Cover door to port - Add loading place Place …" at bounding box center [620, 333] width 918 height 536
click at [803, 314] on div "Commercial Invoice Value * kr DKK 400000" at bounding box center [906, 298] width 332 height 67
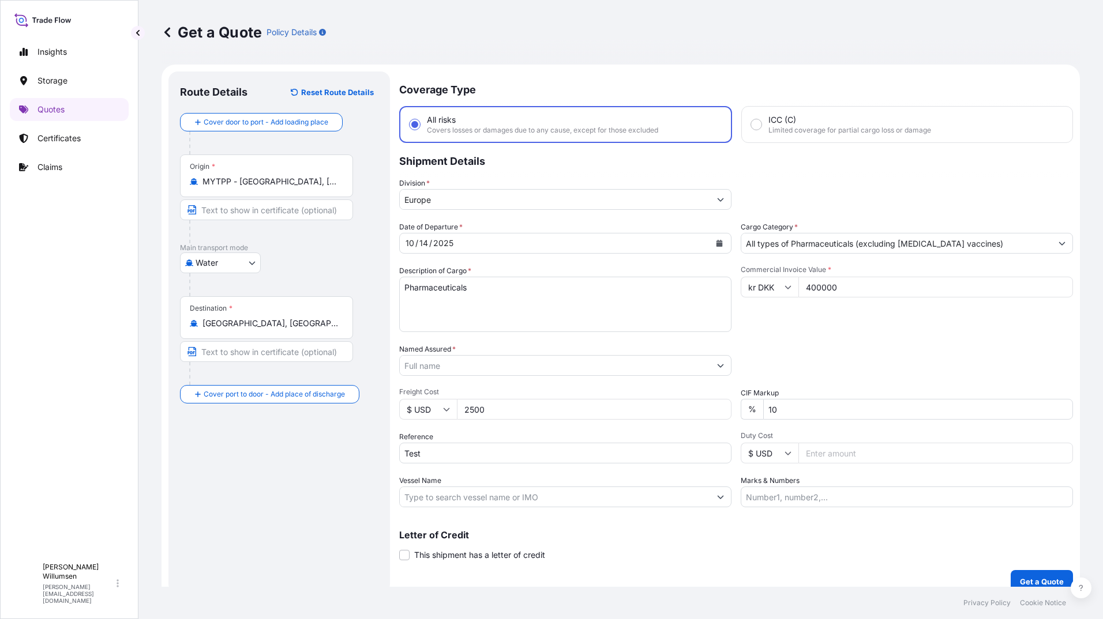
click at [720, 362] on button "Show suggestions" at bounding box center [720, 365] width 21 height 21
type input "s"
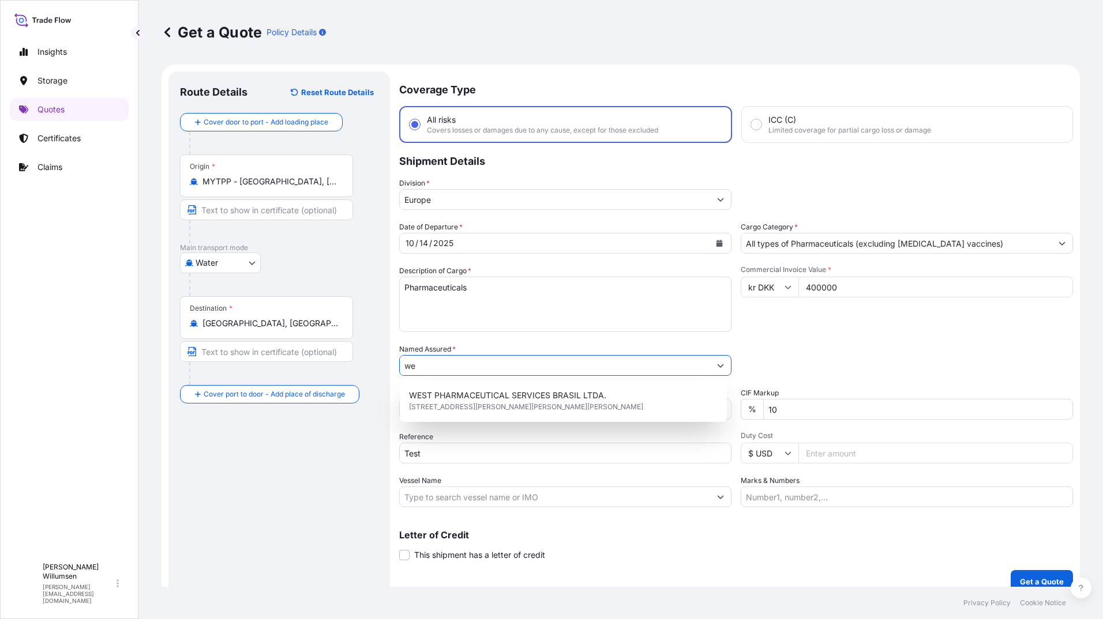
type input "w"
click at [59, 50] on p "Insights" at bounding box center [51, 52] width 29 height 12
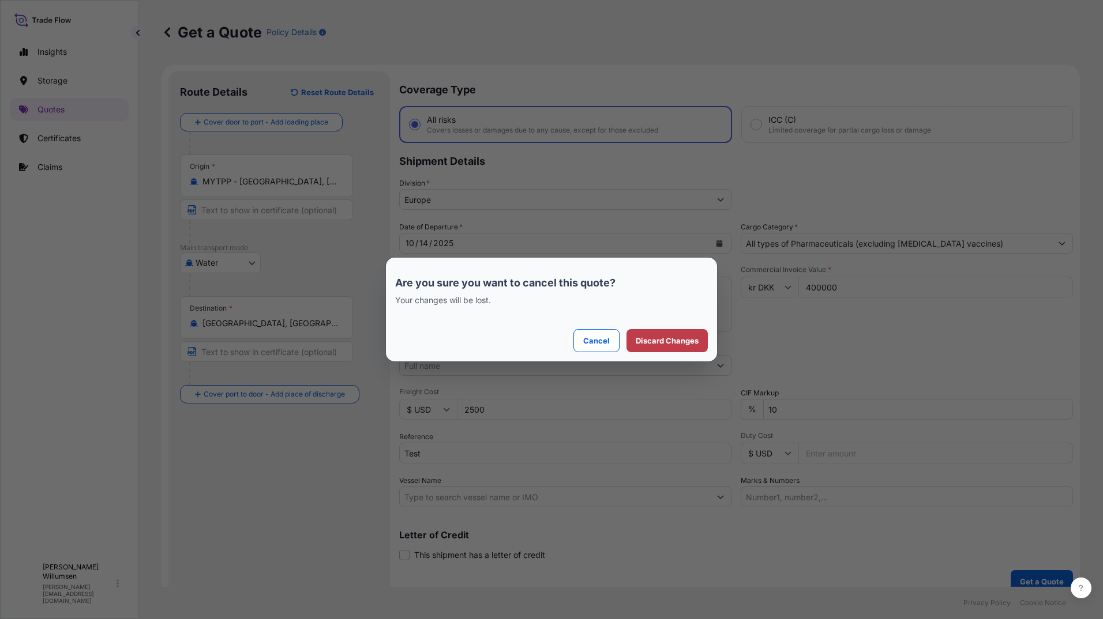
select select "2025"
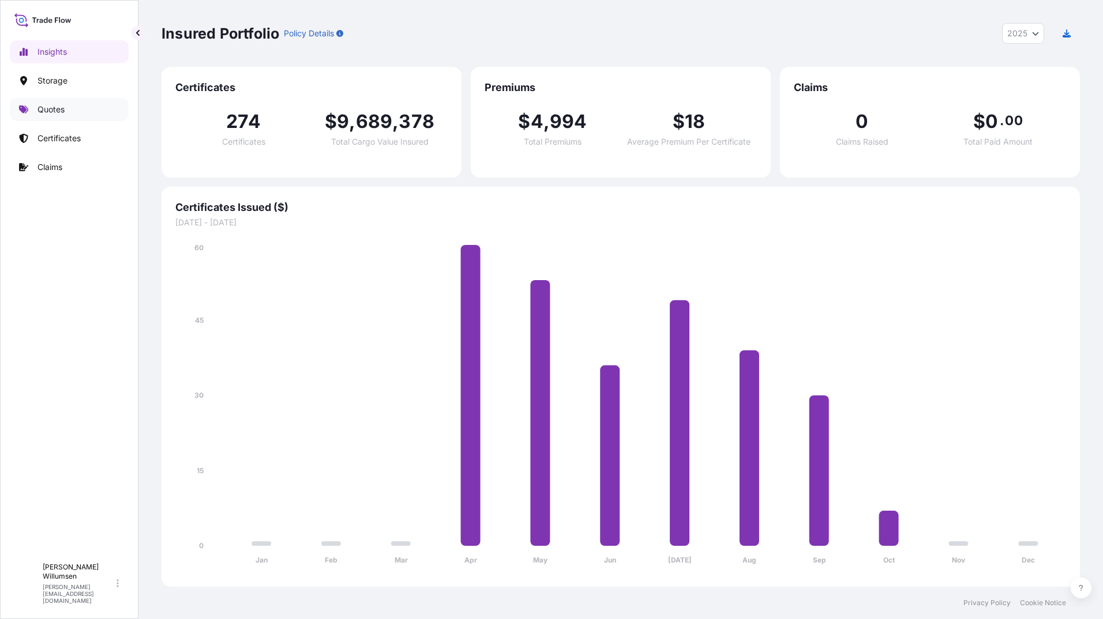
click at [64, 112] on p "Quotes" at bounding box center [50, 110] width 27 height 12
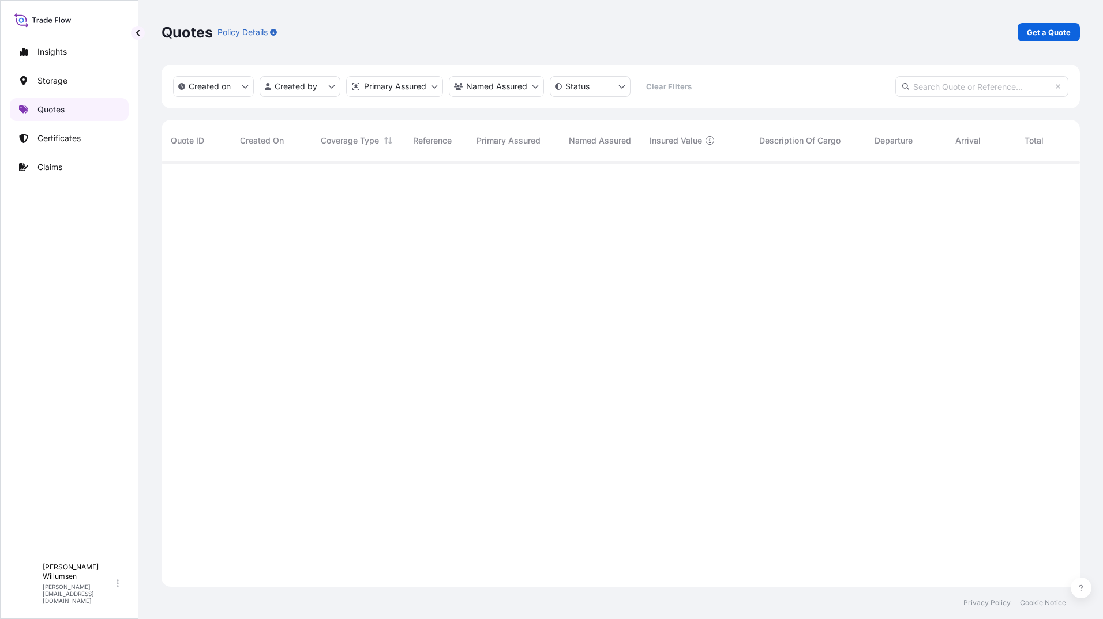
scroll to position [423, 909]
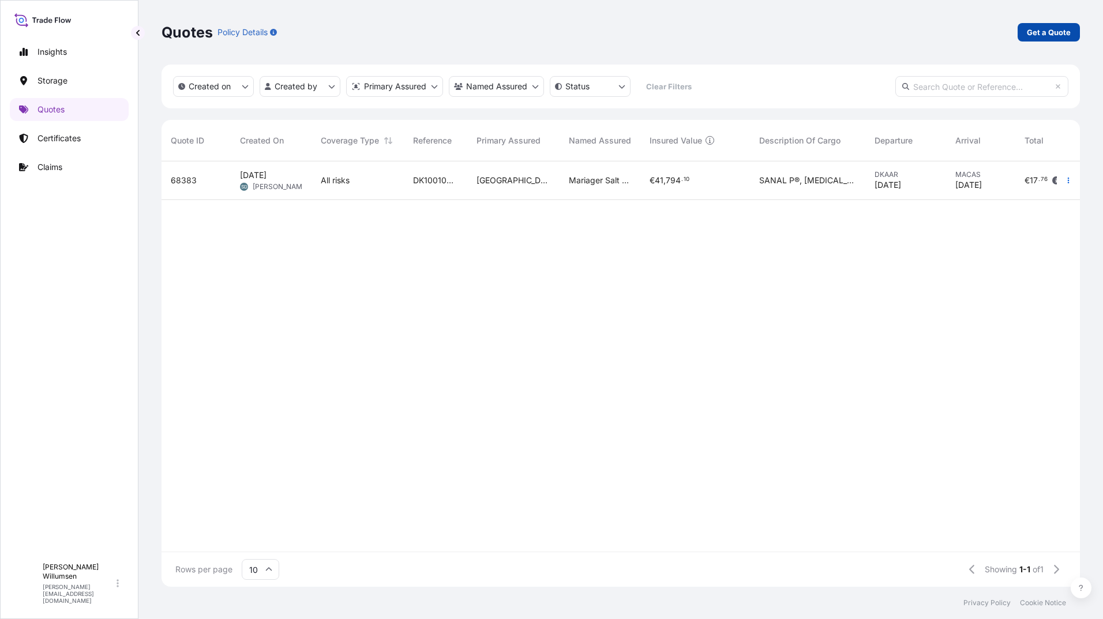
click at [1055, 33] on p "Get a Quote" at bounding box center [1048, 33] width 44 height 12
select select "Water"
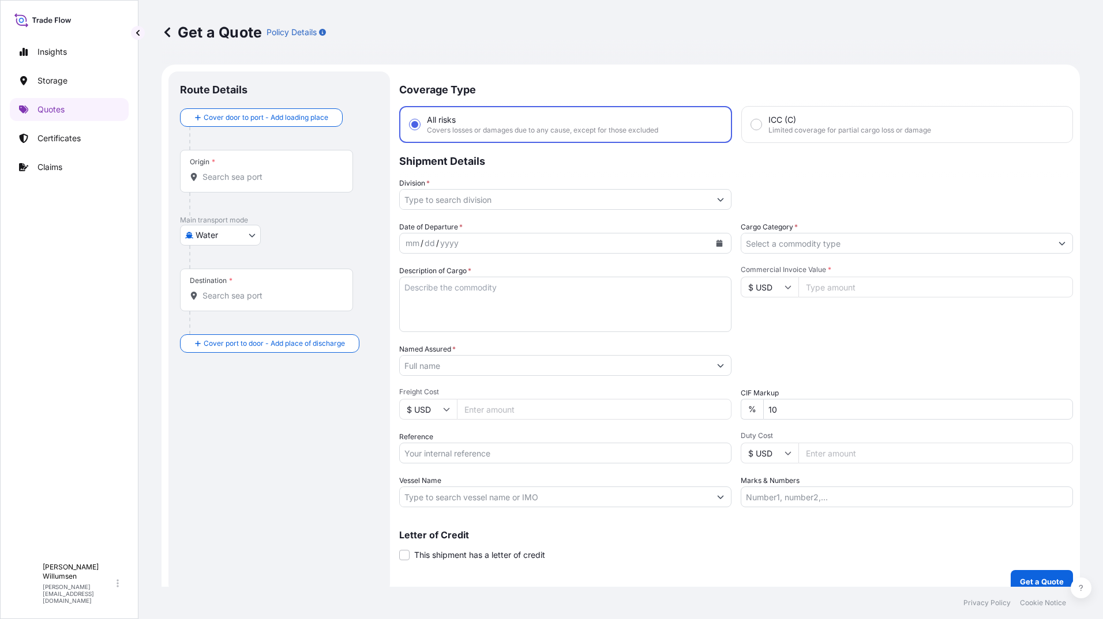
scroll to position [13, 0]
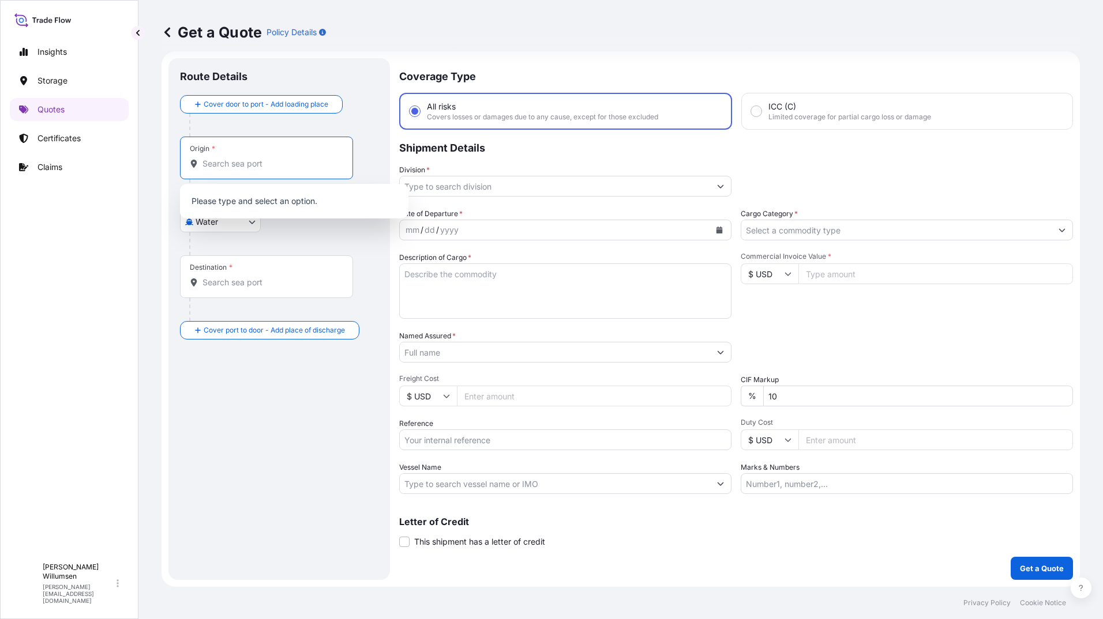
click at [264, 163] on input "Origin *" at bounding box center [270, 164] width 136 height 12
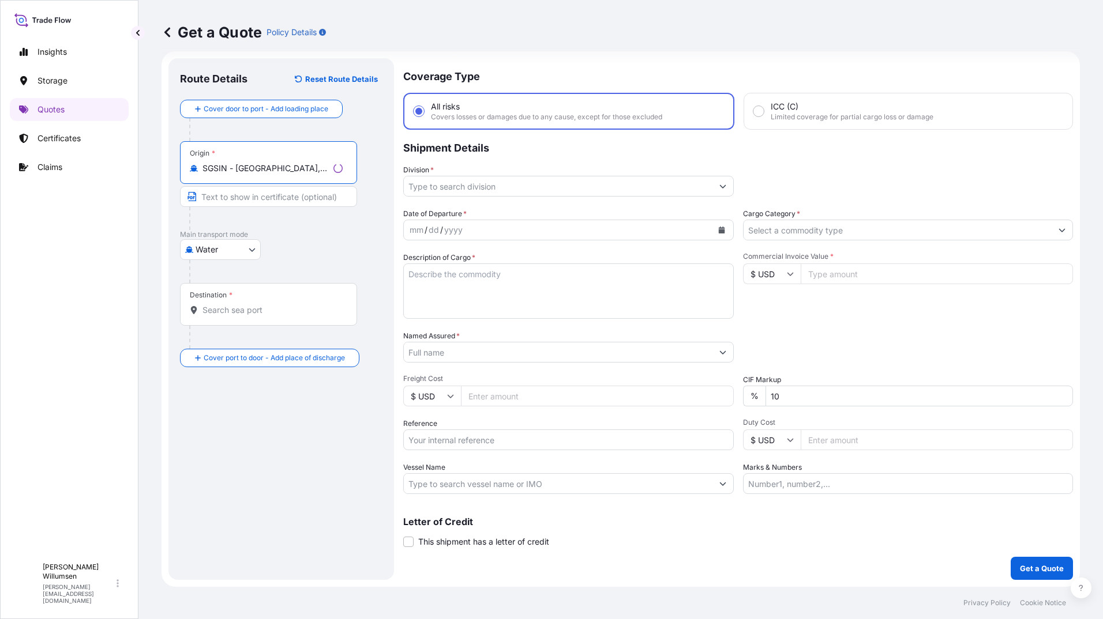
type input "SGSIN - [GEOGRAPHIC_DATA], [GEOGRAPHIC_DATA]"
click at [266, 304] on div "Destination *" at bounding box center [268, 304] width 177 height 43
click at [266, 304] on input "Destination *" at bounding box center [272, 310] width 140 height 12
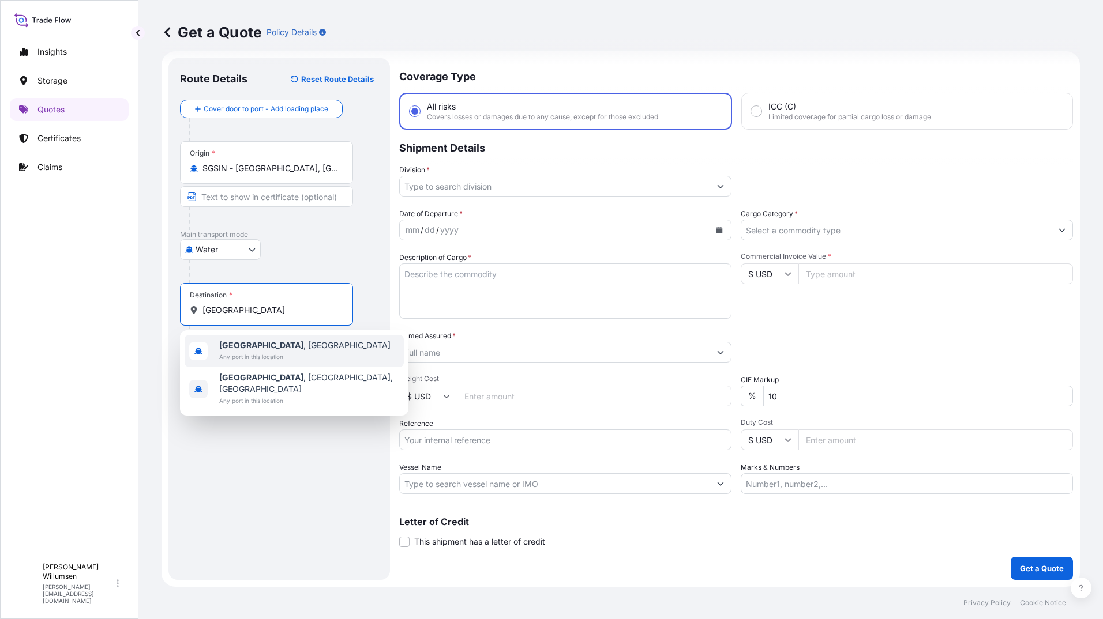
click at [284, 347] on span "[GEOGRAPHIC_DATA] , [GEOGRAPHIC_DATA]" at bounding box center [304, 346] width 171 height 12
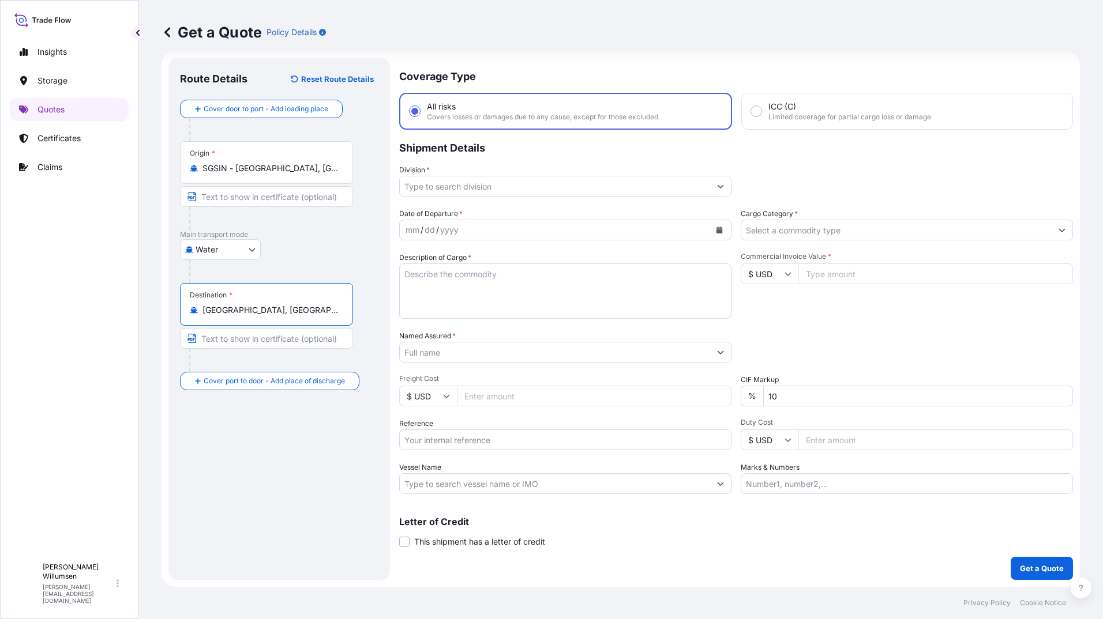
type input "[GEOGRAPHIC_DATA], [GEOGRAPHIC_DATA]"
click at [551, 188] on input "Division *" at bounding box center [555, 186] width 310 height 21
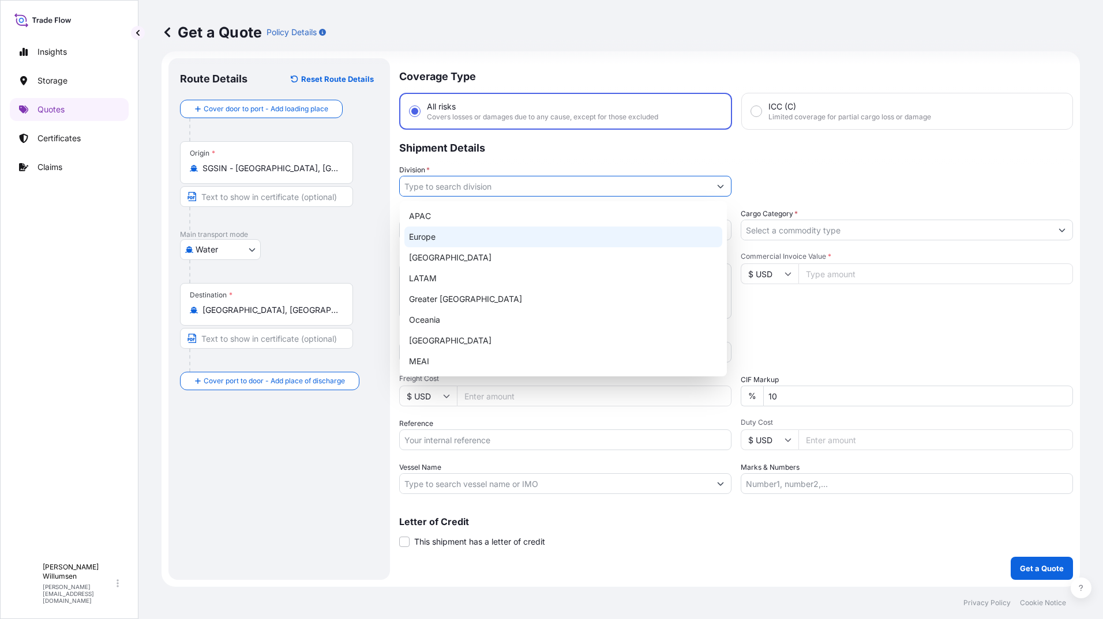
click at [506, 240] on div "Europe" at bounding box center [563, 237] width 318 height 21
type input "Europe"
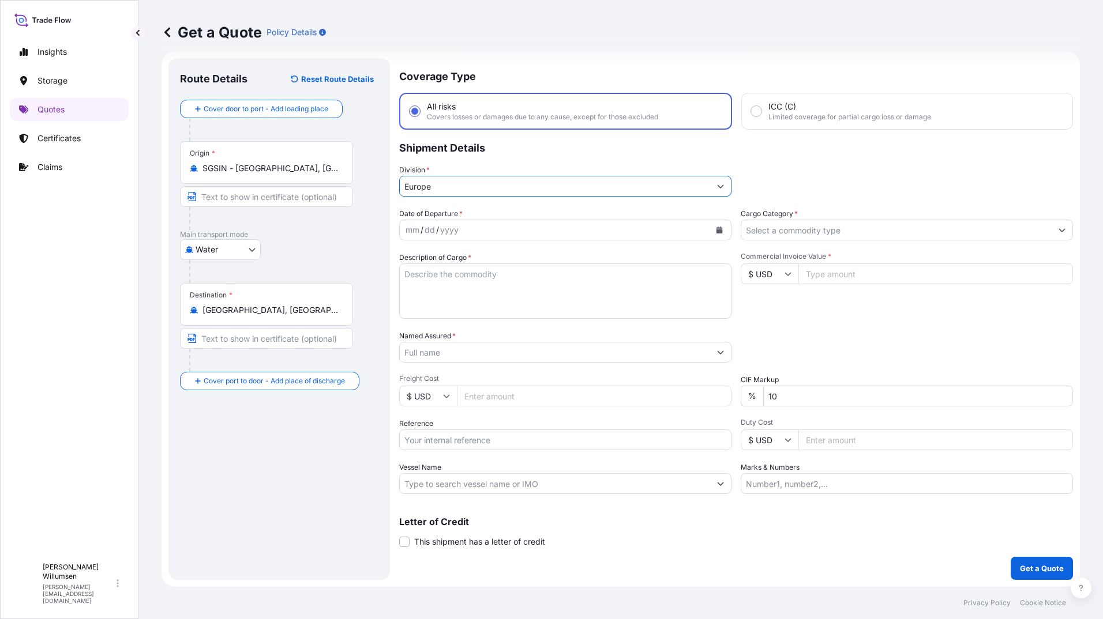
click at [599, 234] on div "mm / dd / yyyy" at bounding box center [555, 230] width 310 height 21
click at [716, 232] on icon "Calendar" at bounding box center [719, 230] width 6 height 7
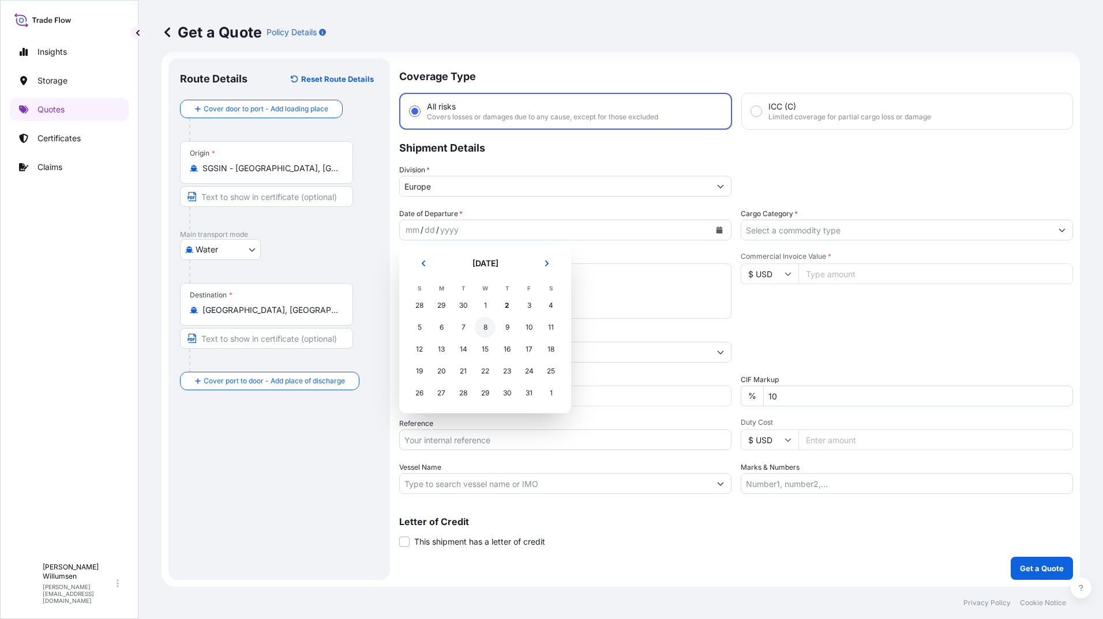
click at [484, 328] on div "8" at bounding box center [485, 327] width 21 height 21
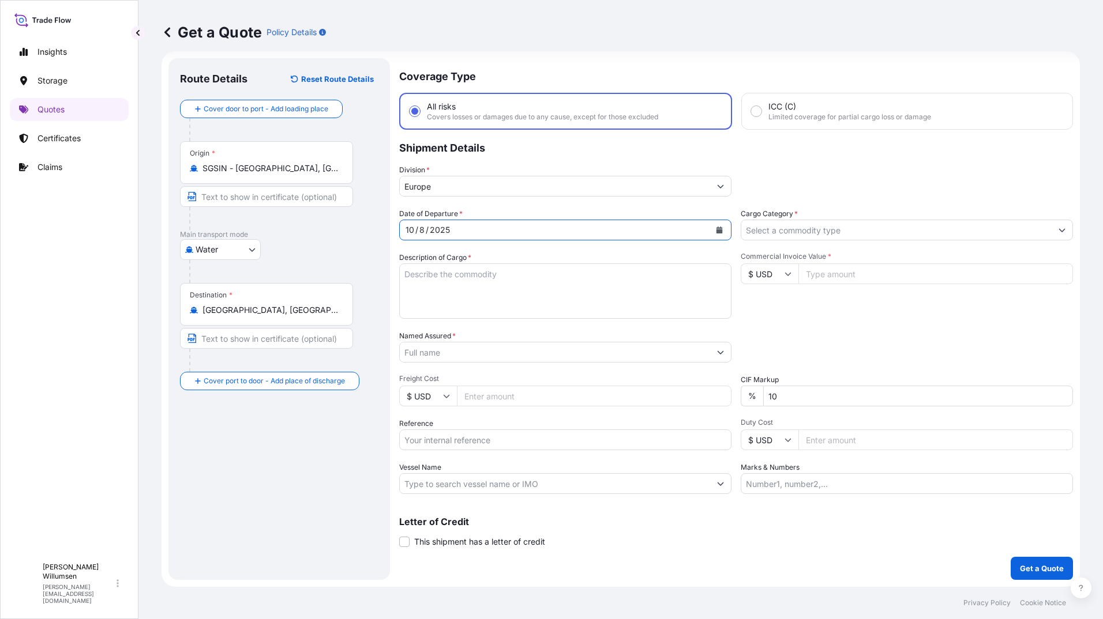
click at [802, 232] on input "Cargo Category *" at bounding box center [896, 230] width 310 height 21
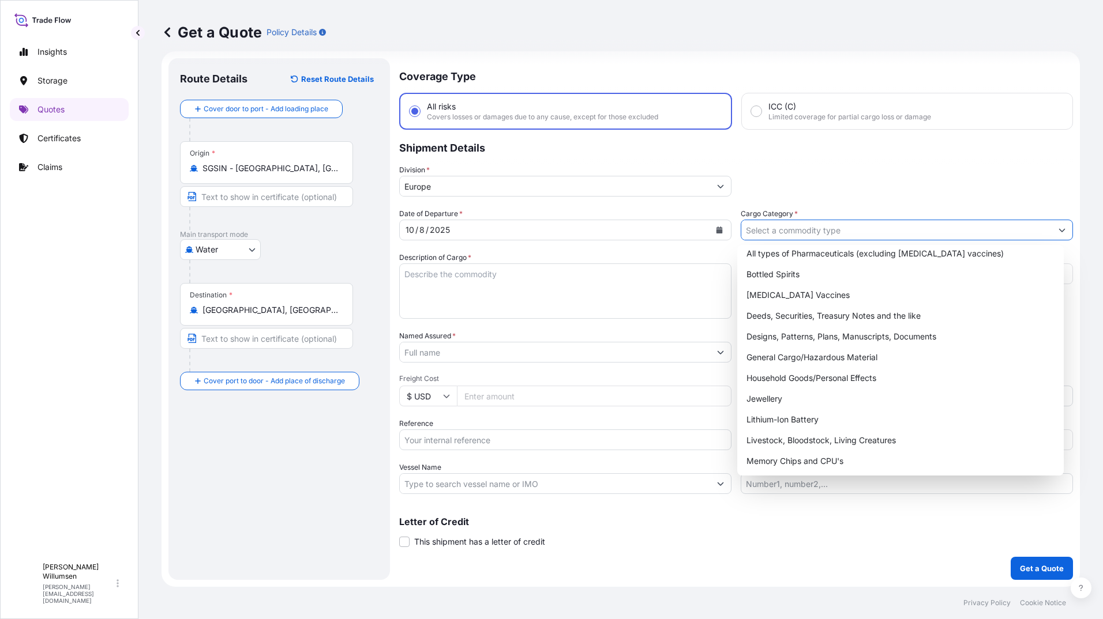
scroll to position [21, 0]
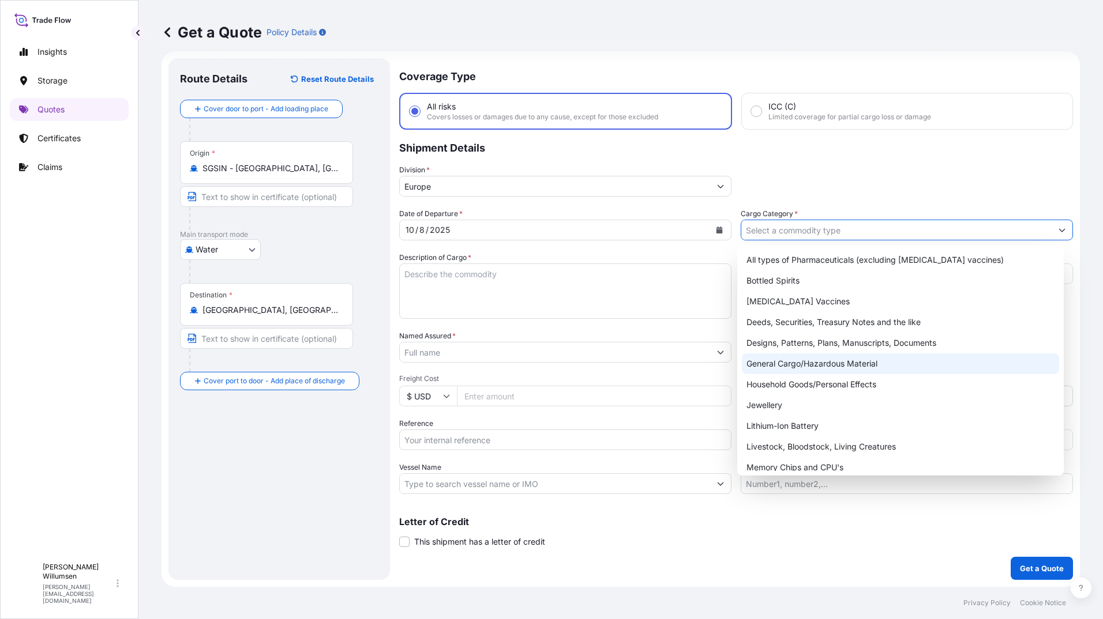
click at [839, 366] on div "General Cargo/Hazardous Material" at bounding box center [901, 363] width 318 height 21
type input "General Cargo/Hazardous Material"
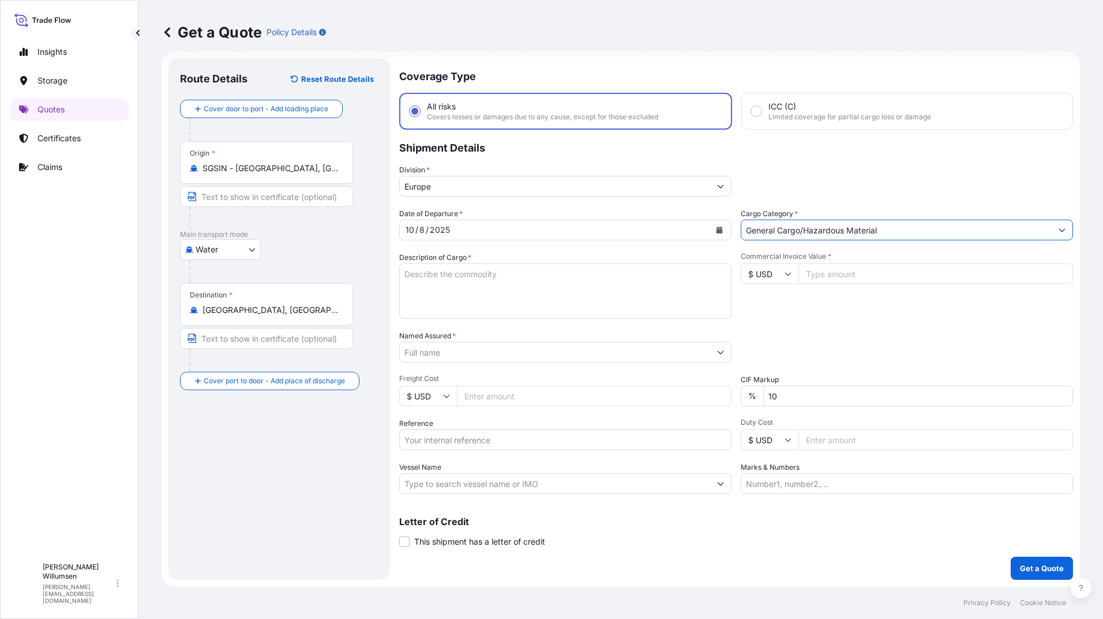
click at [548, 292] on textarea "Description of Cargo *" at bounding box center [565, 291] width 332 height 55
type textarea "General cargo"
click at [571, 351] on input "Named Assured *" at bounding box center [555, 352] width 310 height 21
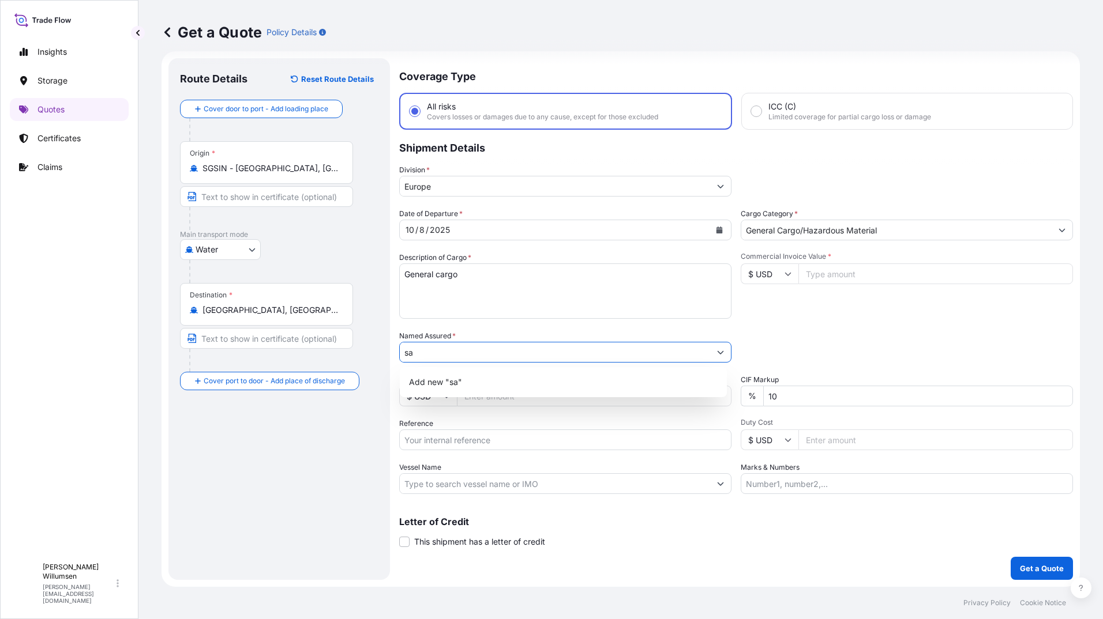
type input "s"
click at [795, 298] on div "Commercial Invoice Value * $ USD" at bounding box center [906, 285] width 332 height 67
click at [717, 350] on icon "Show suggestions" at bounding box center [720, 352] width 7 height 7
type input "s"
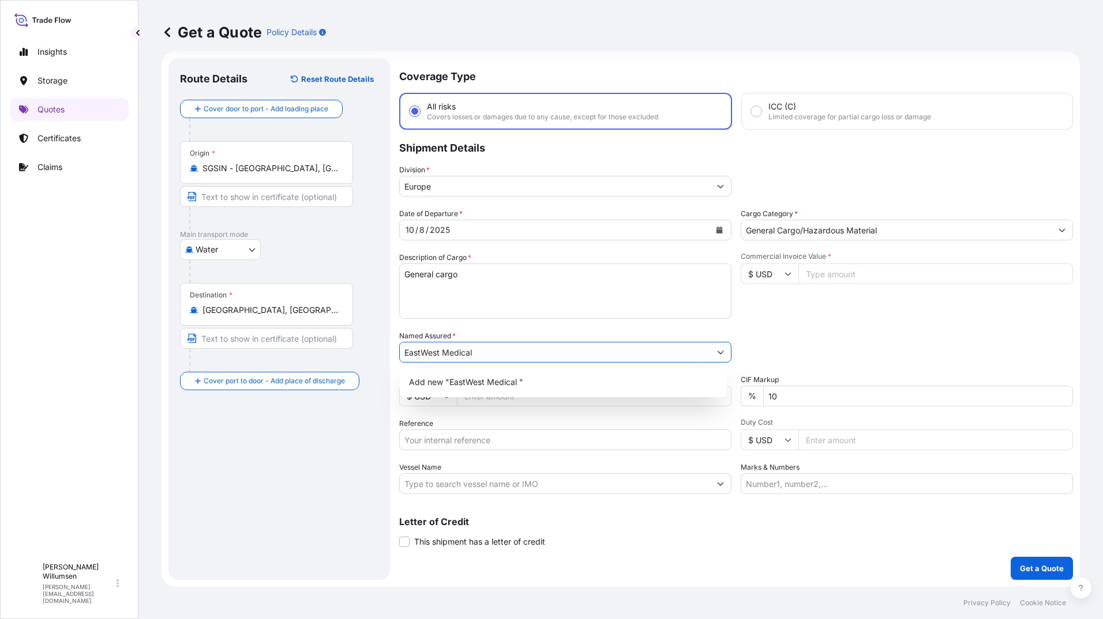
type input "EastWest Medical"
click at [830, 319] on div "Date of Departure * [DATE] Cargo Category * General Cargo/Hazardous Material De…" at bounding box center [735, 351] width 673 height 286
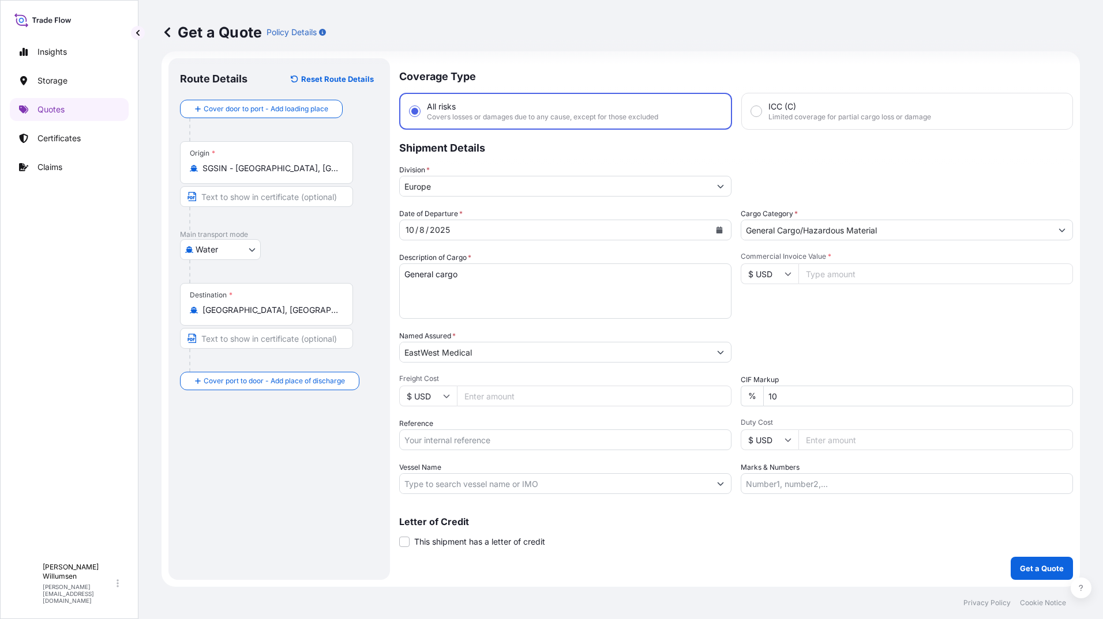
click at [499, 396] on input "Freight Cost" at bounding box center [594, 396] width 274 height 21
type input "2500"
click at [807, 276] on input "Commercial Invoice Value *" at bounding box center [935, 274] width 274 height 21
type input "63000"
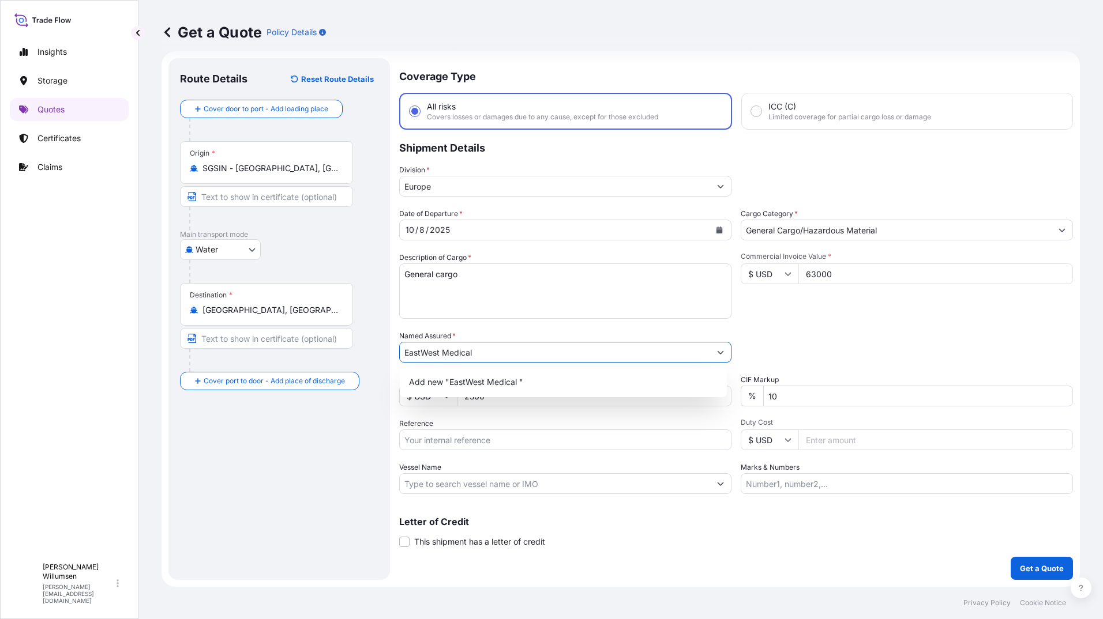
click at [836, 316] on div "Commercial Invoice Value * $ USD 63000" at bounding box center [906, 285] width 332 height 67
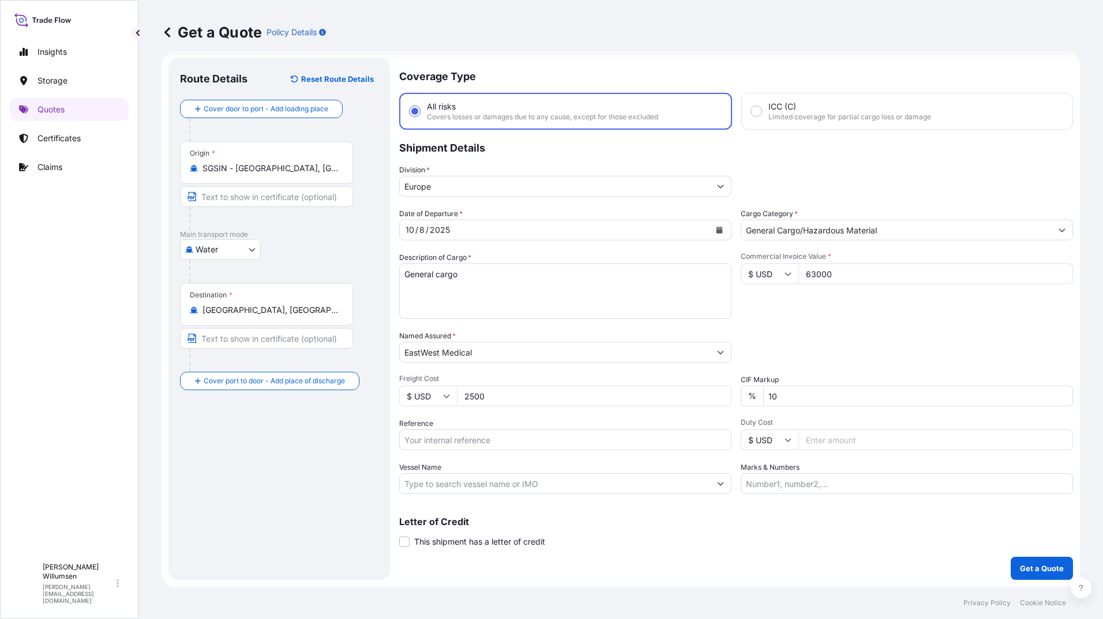
click at [554, 443] on input "Reference" at bounding box center [565, 440] width 332 height 21
type input "TEST"
click at [1044, 566] on p "Get a Quote" at bounding box center [1041, 569] width 44 height 12
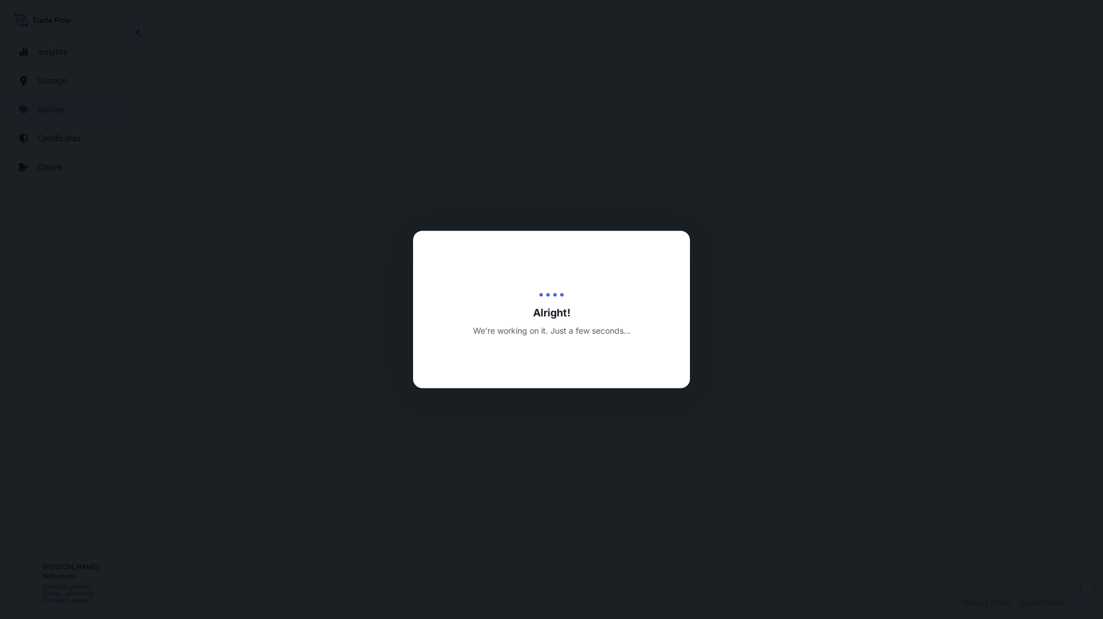
select select "Water"
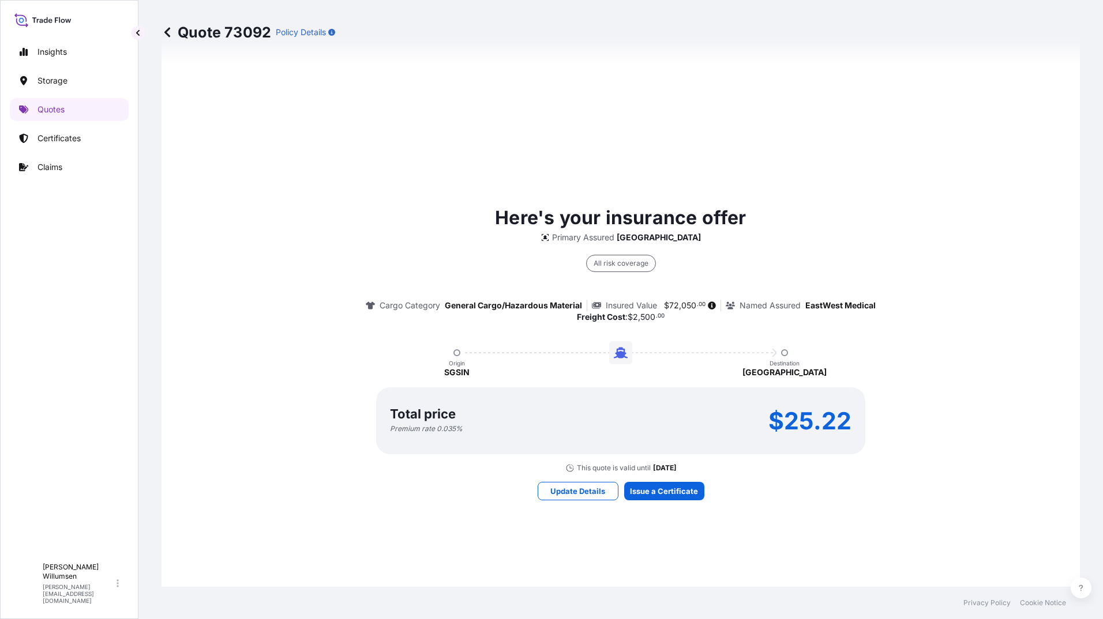
scroll to position [634, 0]
click at [577, 492] on p "Update Details" at bounding box center [577, 492] width 55 height 12
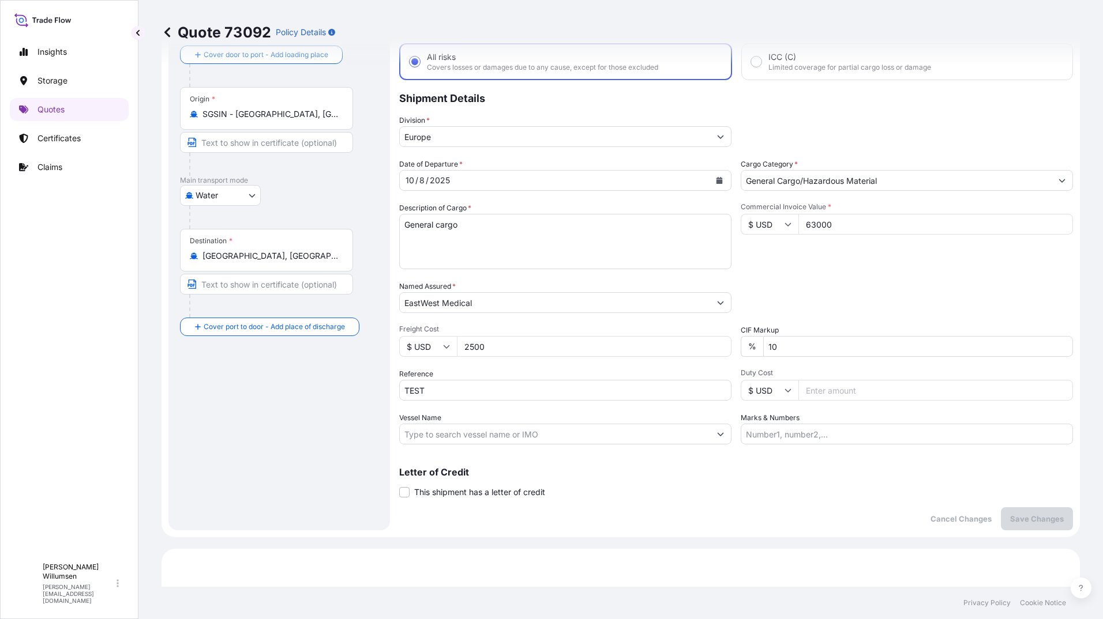
scroll to position [18, 0]
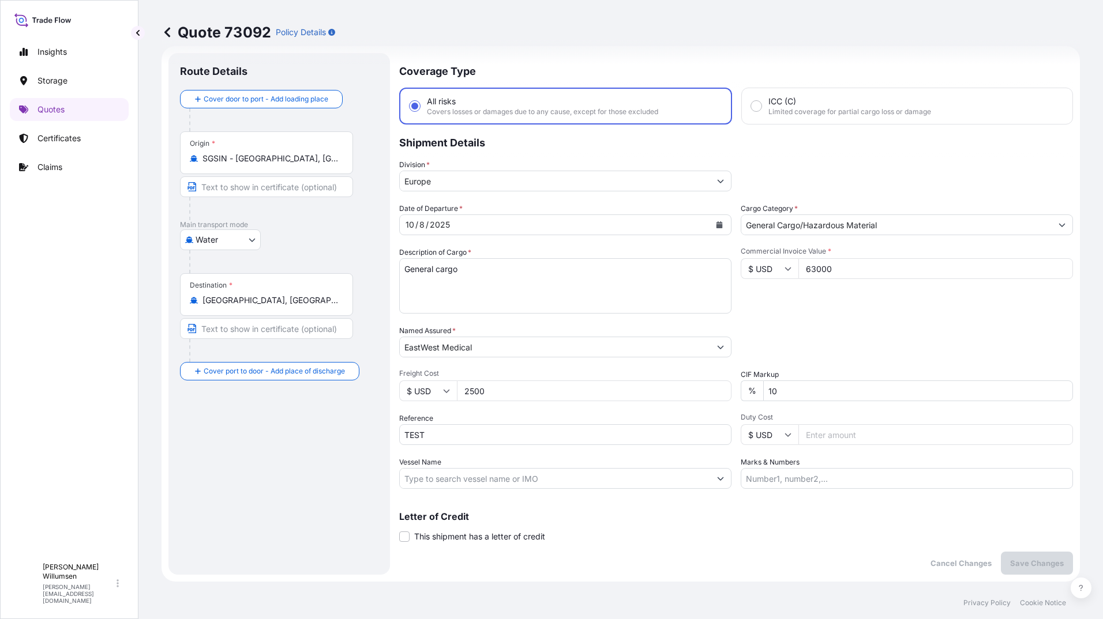
click at [273, 159] on input "SGSIN - [GEOGRAPHIC_DATA], [GEOGRAPHIC_DATA]" at bounding box center [270, 159] width 136 height 12
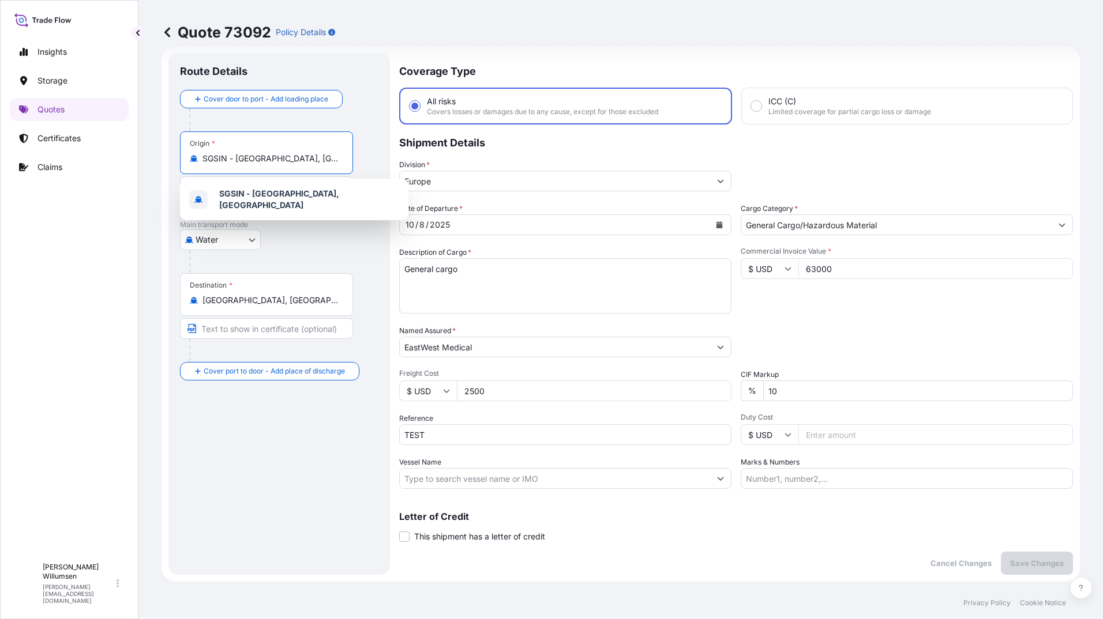
click at [273, 159] on input "SGSIN - [GEOGRAPHIC_DATA], [GEOGRAPHIC_DATA]" at bounding box center [270, 159] width 136 height 12
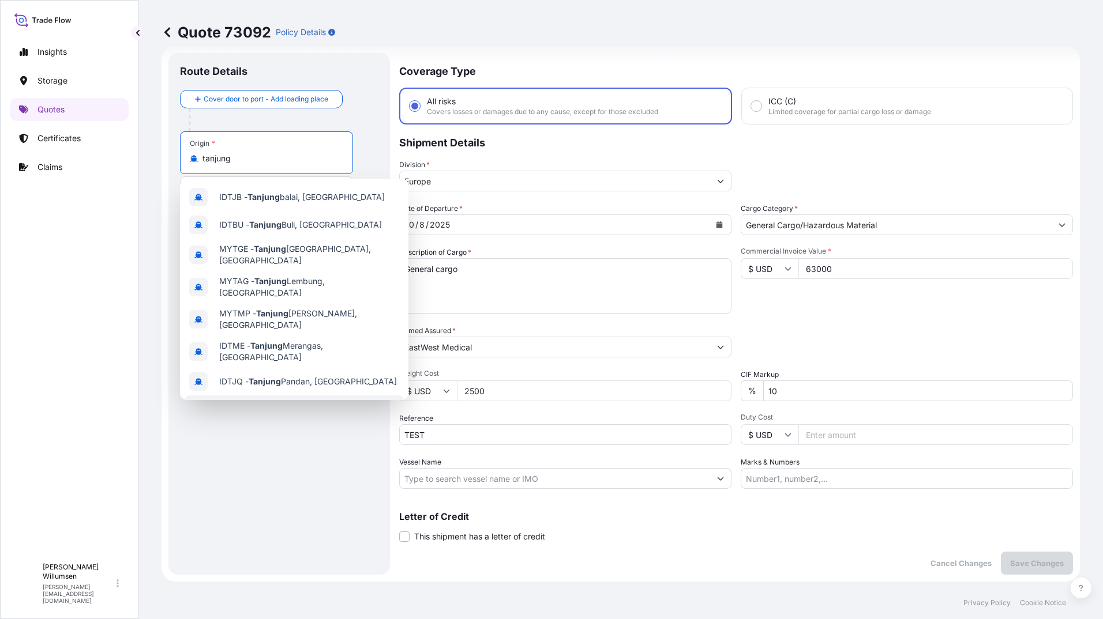
click at [323, 400] on span "MYTPP - [GEOGRAPHIC_DATA], [GEOGRAPHIC_DATA]" at bounding box center [309, 411] width 180 height 23
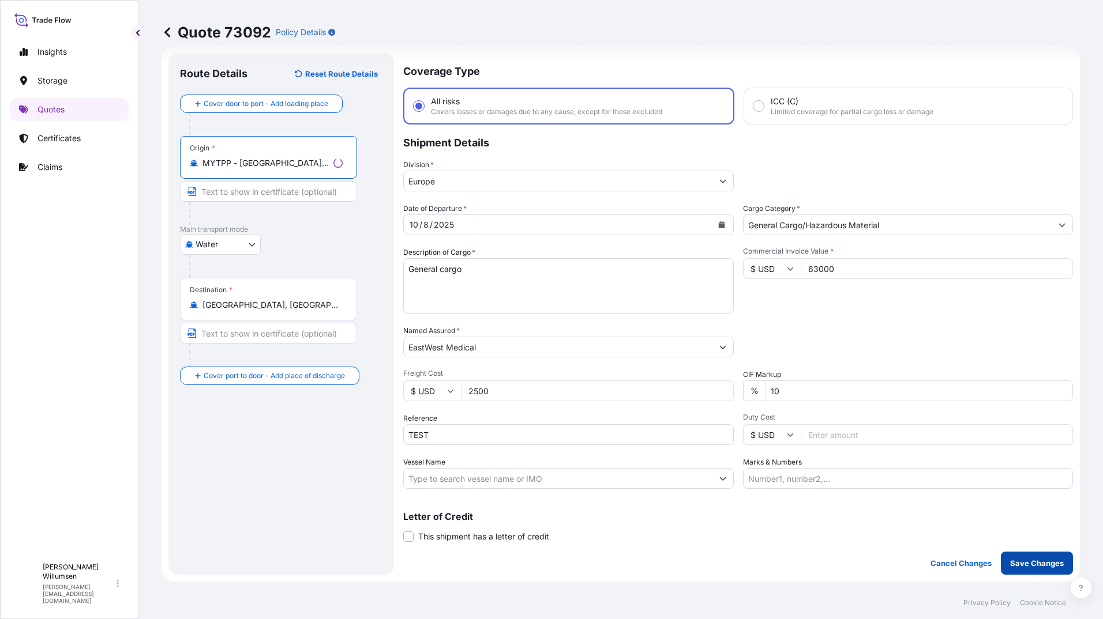
type input "MYTPP - [GEOGRAPHIC_DATA], [GEOGRAPHIC_DATA]"
click at [1045, 563] on p "Save Changes" at bounding box center [1037, 564] width 54 height 12
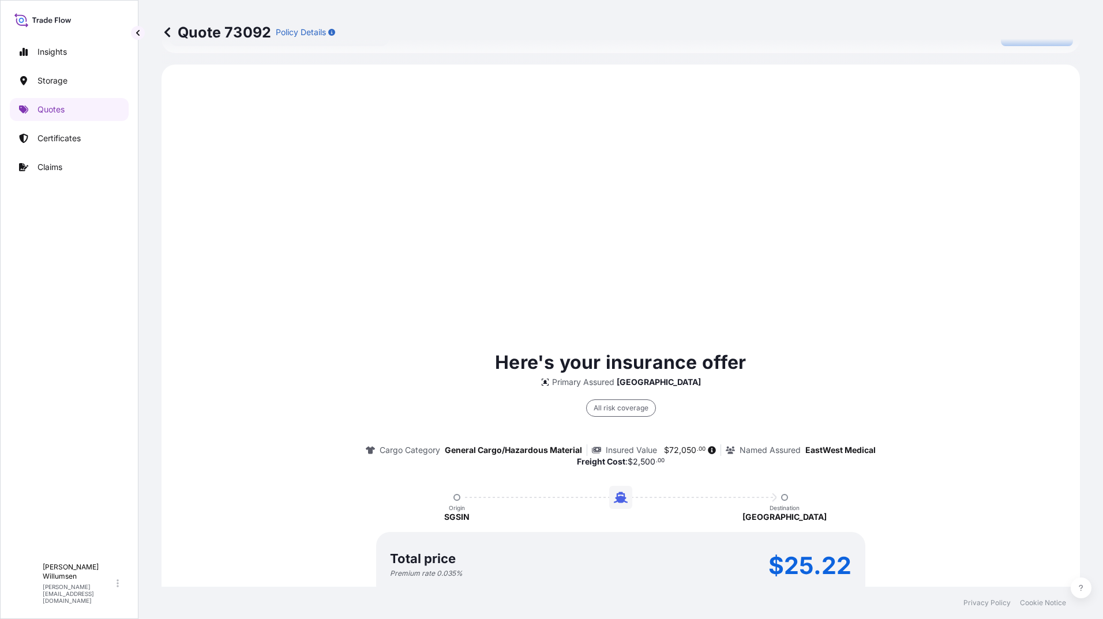
scroll to position [554, 0]
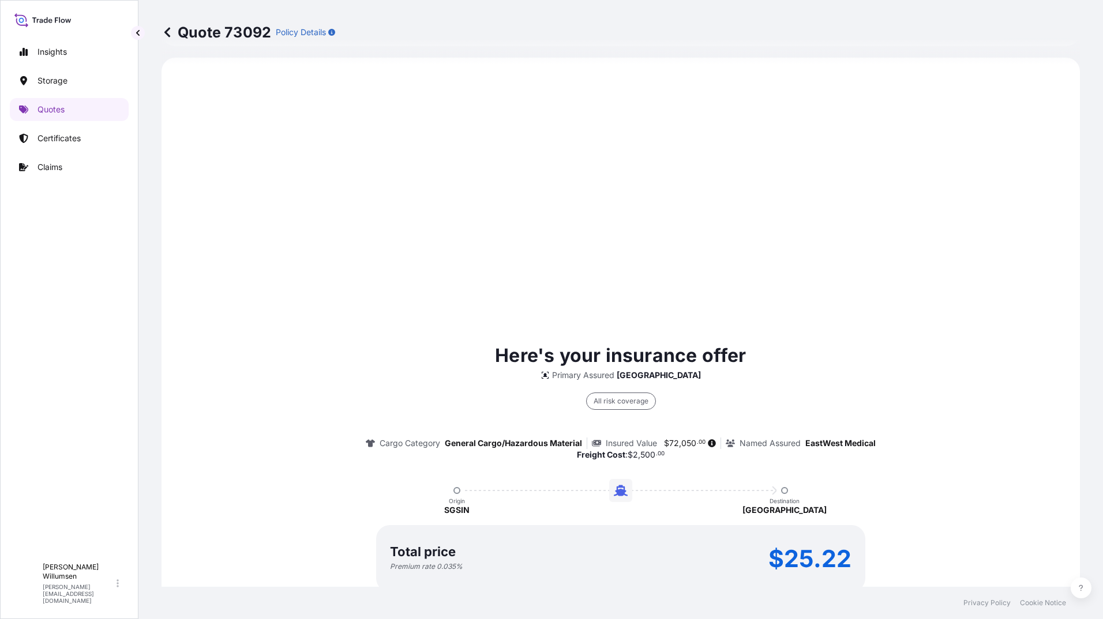
select select "Water"
click at [723, 224] on div "Here's your insurance offer Primary Assured [GEOGRAPHIC_DATA] All risk coverage…" at bounding box center [621, 490] width 886 height 832
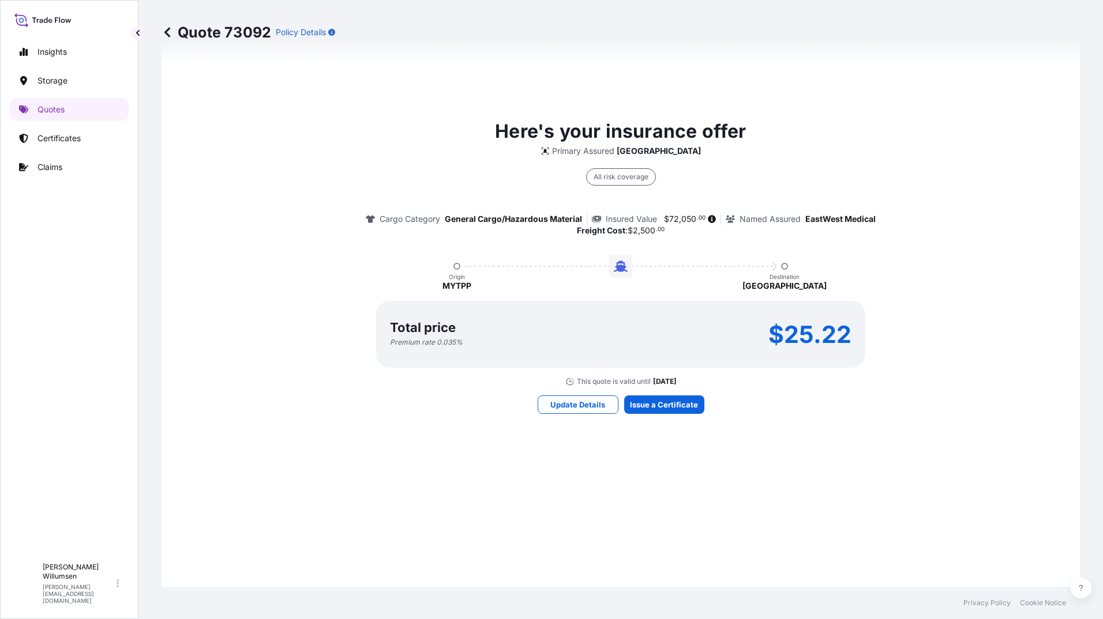
scroll to position [785, 0]
